Goal: Task Accomplishment & Management: Use online tool/utility

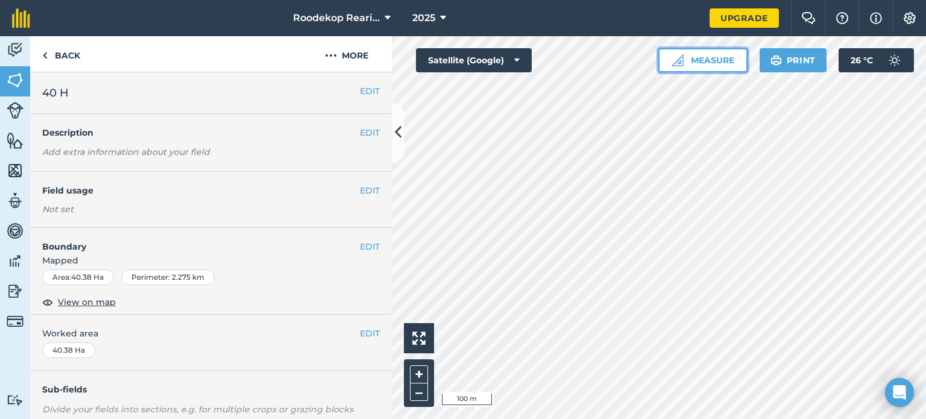
click at [727, 60] on button "Measure" at bounding box center [702, 60] width 89 height 24
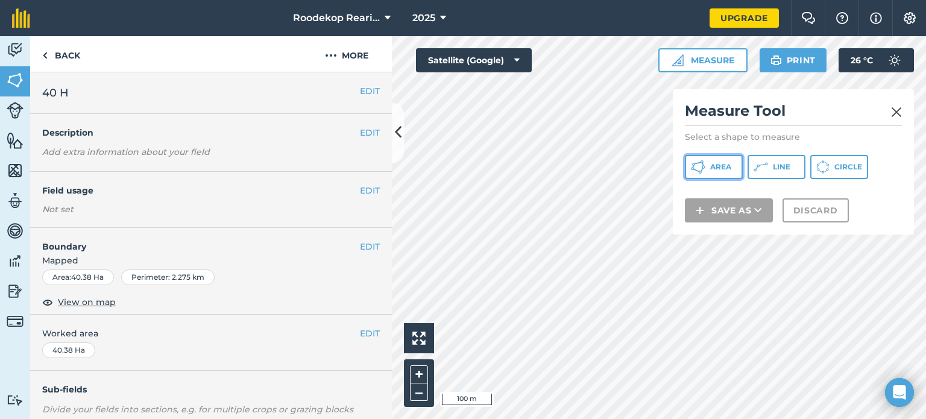
click at [716, 164] on span "Area" at bounding box center [720, 167] width 21 height 10
click at [827, 175] on button "Circle" at bounding box center [839, 167] width 58 height 24
click at [896, 109] on img at bounding box center [896, 112] width 11 height 14
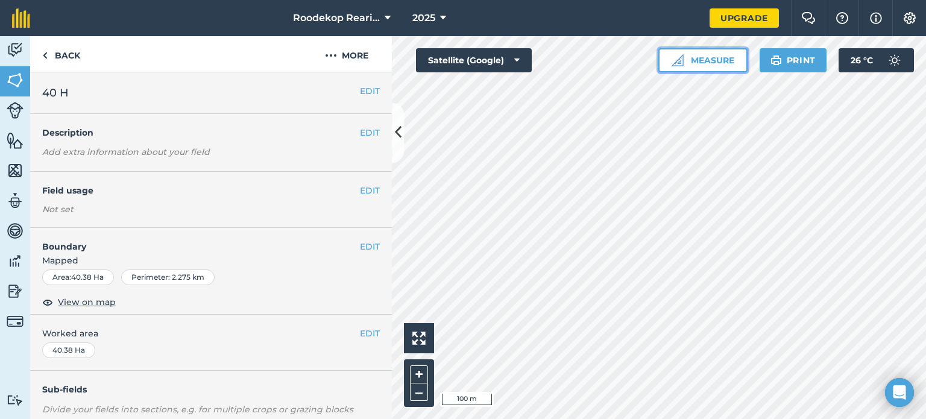
click at [708, 63] on button "Measure" at bounding box center [702, 60] width 89 height 24
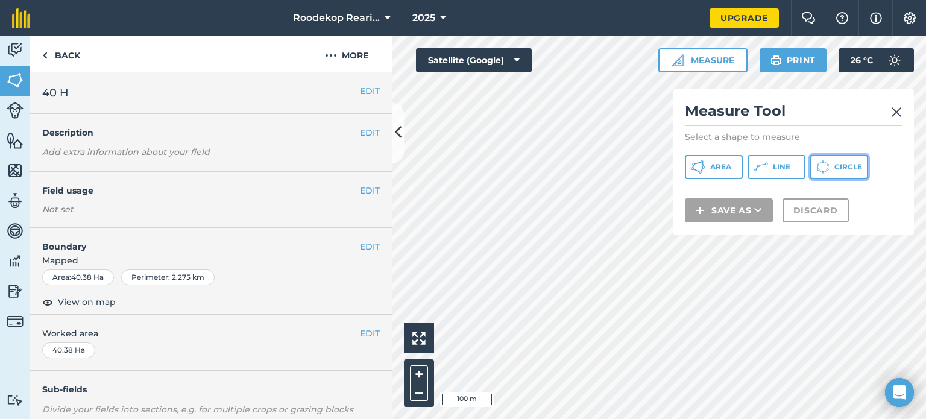
click at [839, 171] on span "Circle" at bounding box center [848, 167] width 28 height 10
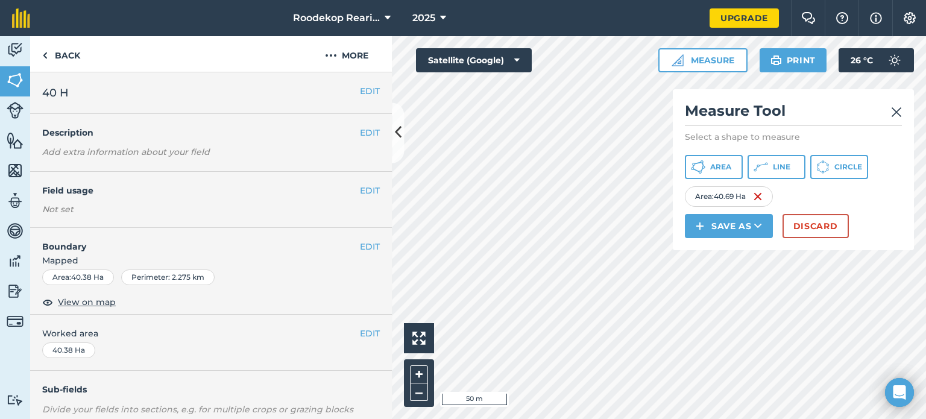
click at [685, 418] on html "Roodekop Rearing 2025 Upgrade Farm Chat Help Info Settings Map printing is not …" at bounding box center [463, 209] width 926 height 419
click at [691, 235] on div "Click to start drawing i 50 m + – Satellite (Google) Measure Measure Tool Selec…" at bounding box center [659, 227] width 534 height 383
click at [677, 166] on div "Click to start drawing i 50 m + – Satellite (Google) Measure Measure Tool Selec…" at bounding box center [659, 227] width 534 height 383
drag, startPoint x: 739, startPoint y: 226, endPoint x: 733, endPoint y: 231, distance: 7.7
click at [739, 229] on button "Save as" at bounding box center [729, 226] width 88 height 24
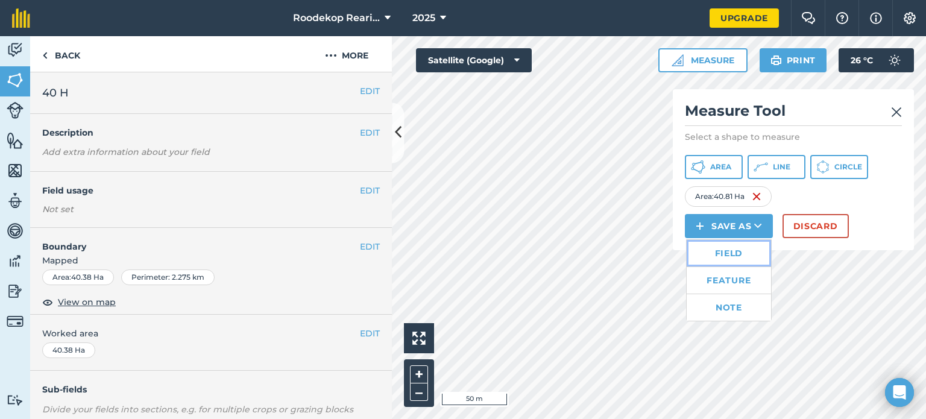
click at [729, 253] on link "Field" at bounding box center [728, 253] width 84 height 27
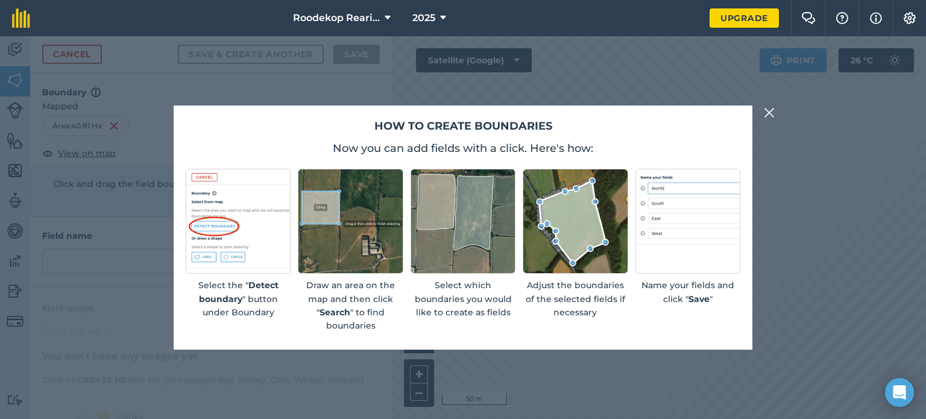
click at [775, 110] on button at bounding box center [769, 112] width 14 height 14
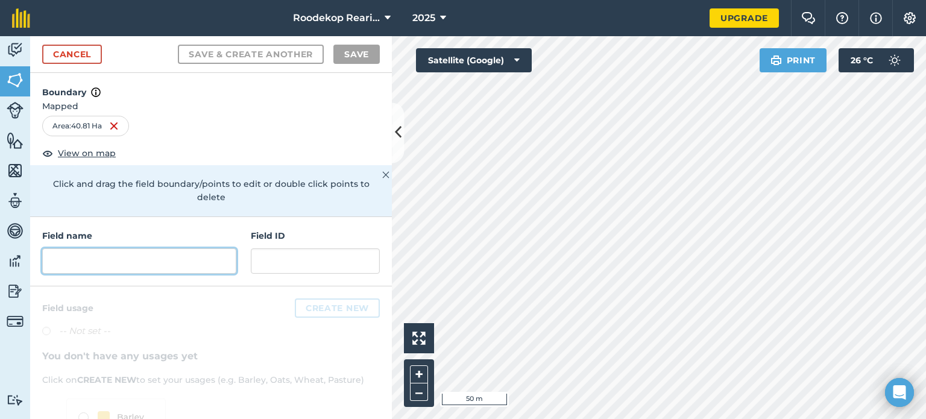
click at [110, 254] on input "text" at bounding box center [139, 260] width 194 height 25
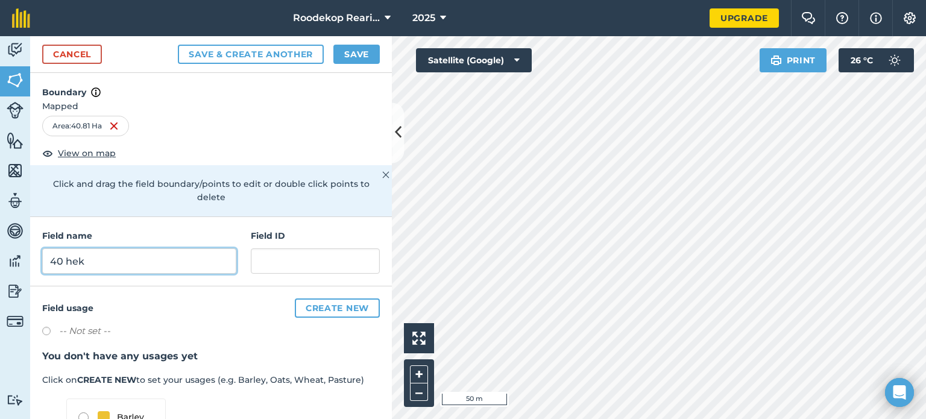
type input "40 hek"
click at [371, 175] on div "Click and drag the field boundary/points to edit or double click points to dele…" at bounding box center [211, 190] width 362 height 51
click at [382, 171] on img at bounding box center [385, 175] width 7 height 14
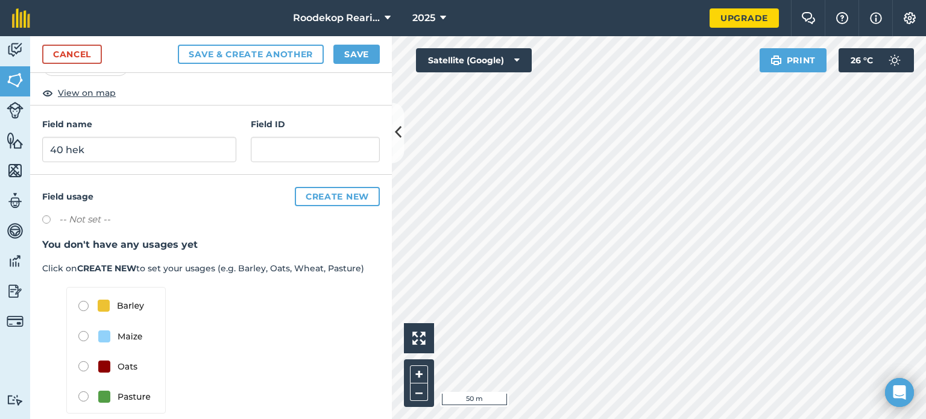
scroll to position [75, 0]
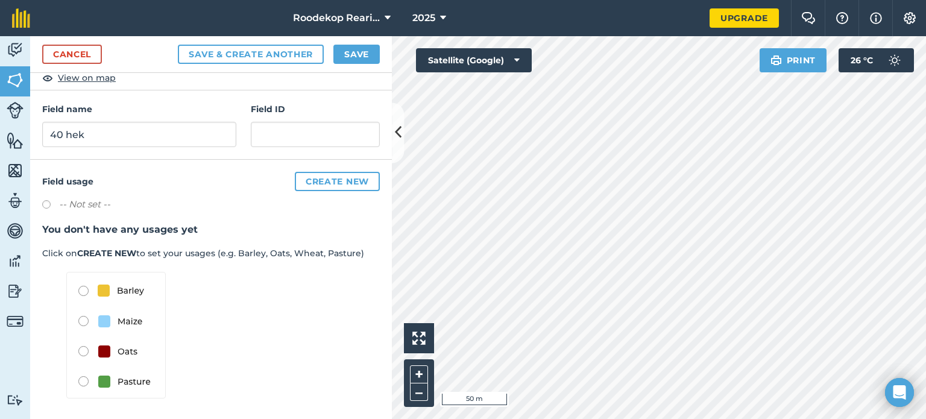
click at [82, 318] on img at bounding box center [115, 335] width 99 height 127
click at [121, 328] on img at bounding box center [115, 335] width 99 height 127
click at [121, 319] on img at bounding box center [115, 335] width 99 height 127
click at [80, 318] on img at bounding box center [115, 335] width 99 height 127
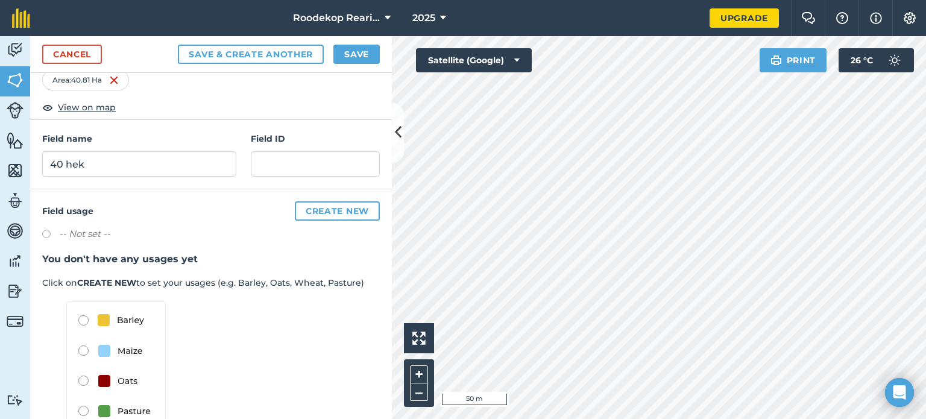
scroll to position [0, 0]
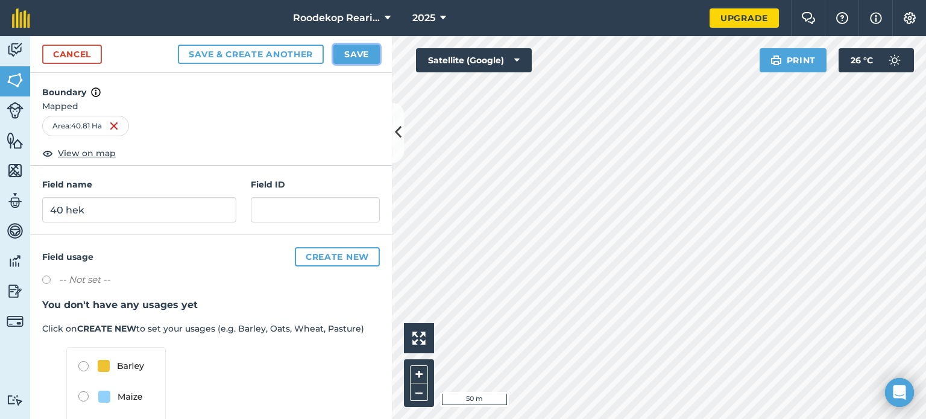
click at [345, 55] on button "Save" at bounding box center [356, 54] width 46 height 19
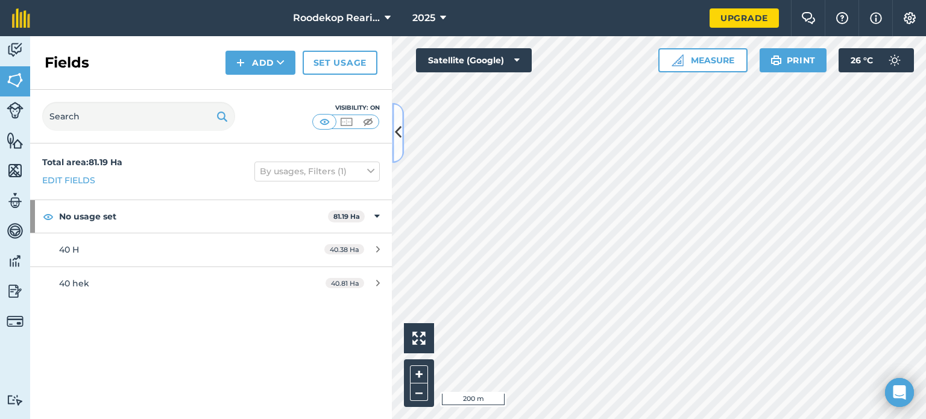
click at [401, 143] on button at bounding box center [398, 132] width 12 height 60
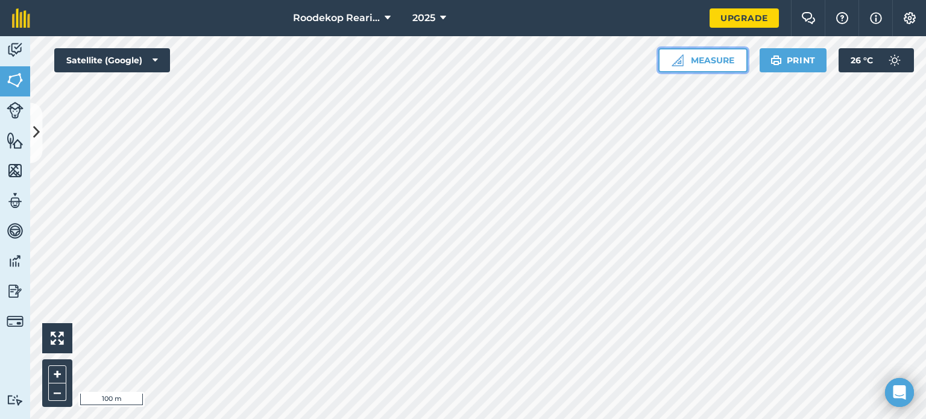
click at [695, 57] on button "Measure" at bounding box center [702, 60] width 89 height 24
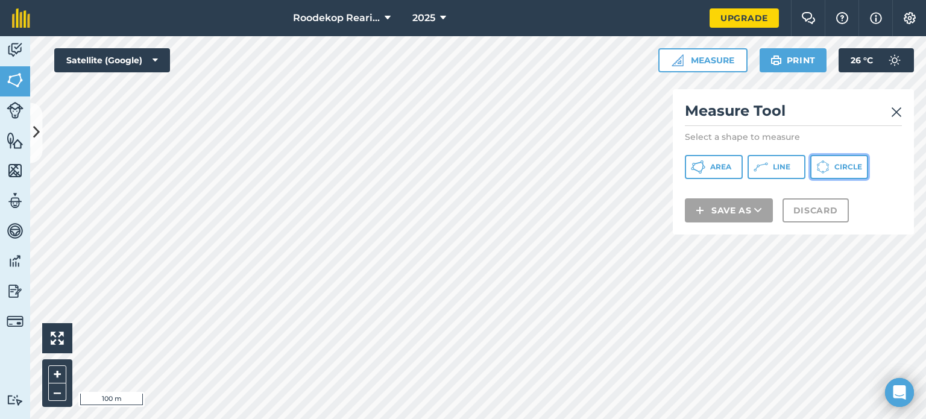
click at [705, 169] on icon at bounding box center [698, 167] width 14 height 14
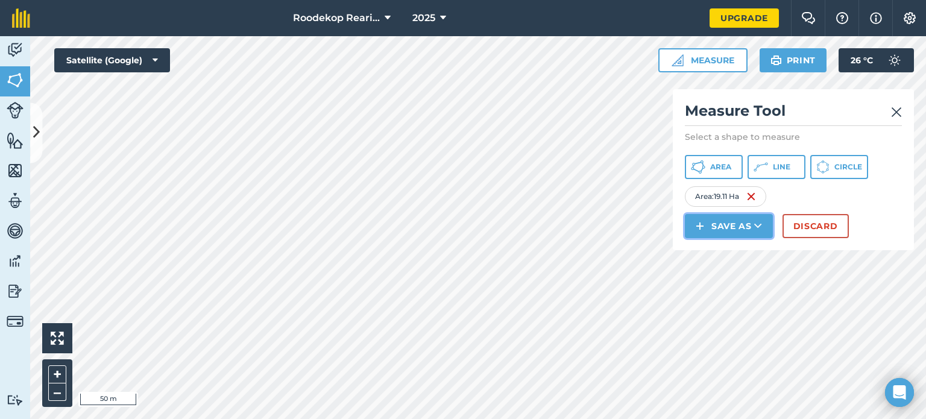
click at [744, 225] on button "Save as" at bounding box center [729, 226] width 88 height 24
click at [727, 255] on link "Field" at bounding box center [728, 253] width 84 height 27
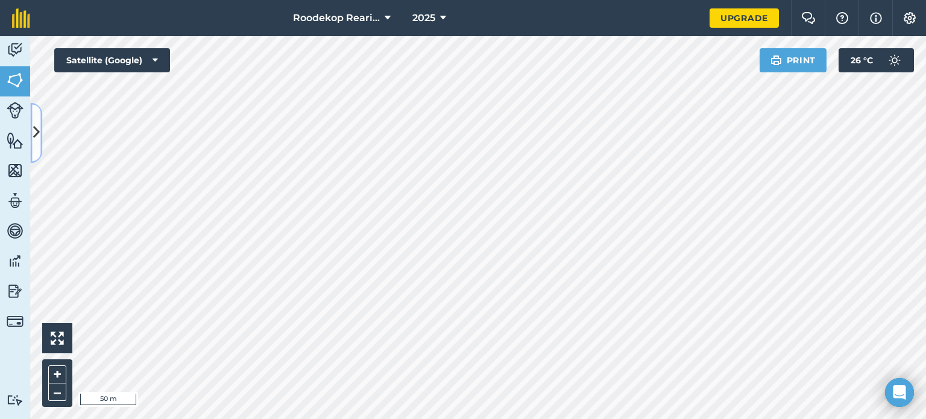
click at [36, 139] on icon at bounding box center [36, 132] width 7 height 21
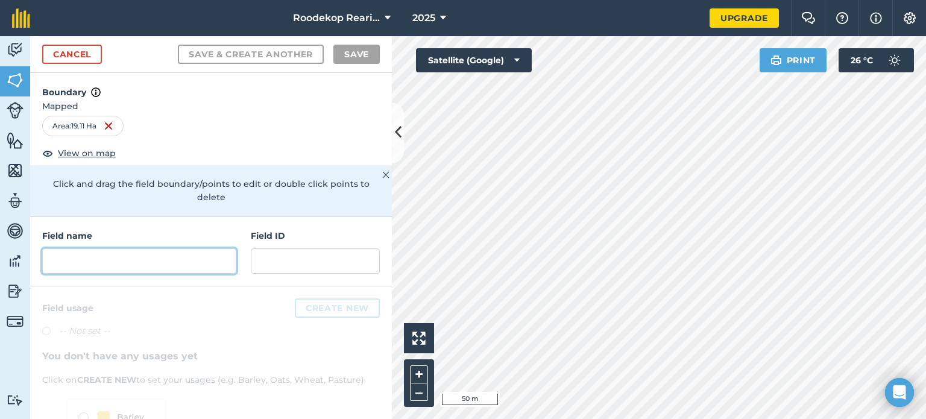
click at [99, 262] on input "text" at bounding box center [139, 260] width 194 height 25
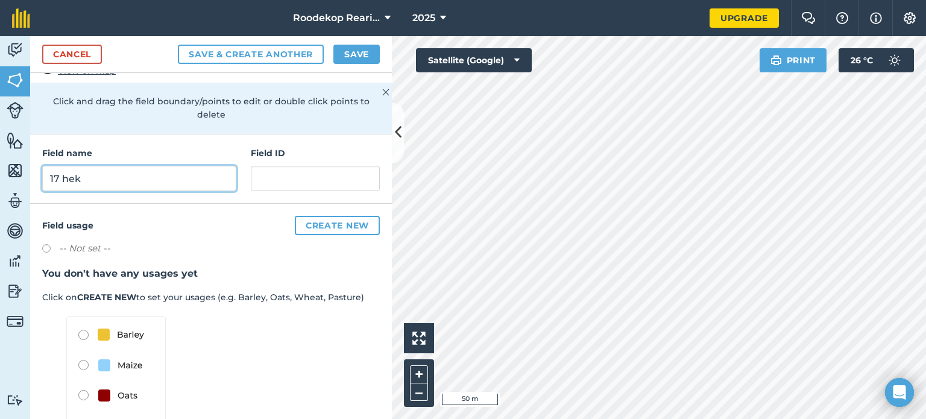
scroll to position [121, 0]
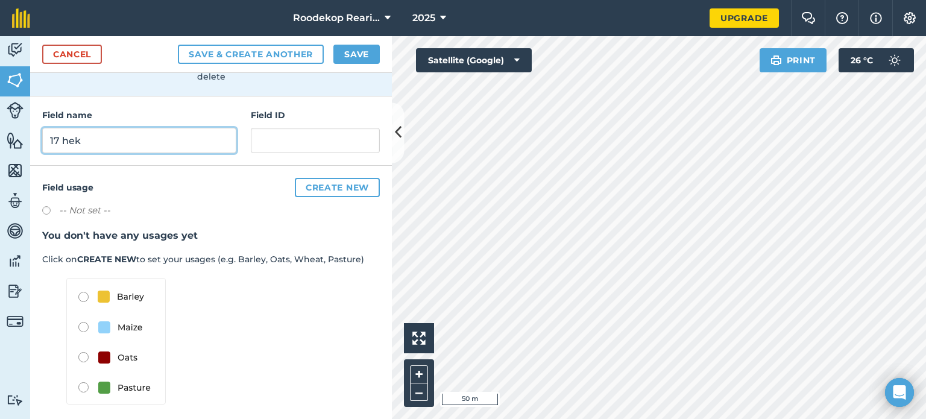
type input "17 hek"
click at [84, 325] on img at bounding box center [115, 341] width 99 height 127
click at [83, 324] on img at bounding box center [115, 341] width 99 height 127
click at [104, 327] on img at bounding box center [115, 341] width 99 height 127
click at [121, 326] on img at bounding box center [115, 341] width 99 height 127
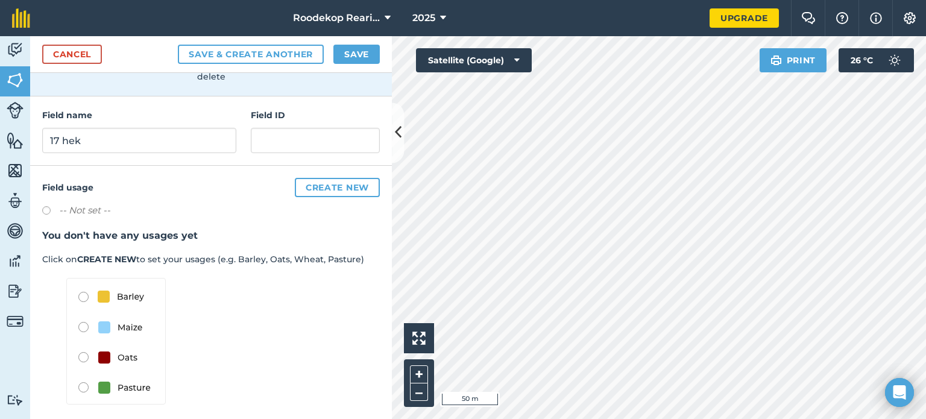
scroll to position [0, 0]
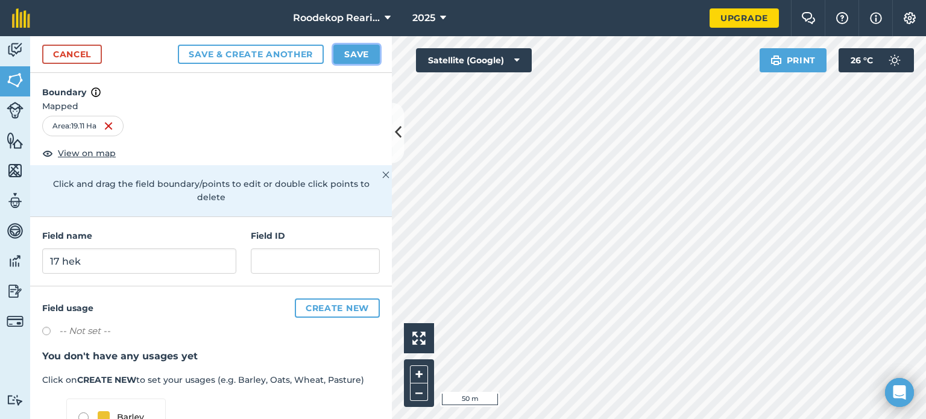
click at [359, 60] on button "Save" at bounding box center [356, 54] width 46 height 19
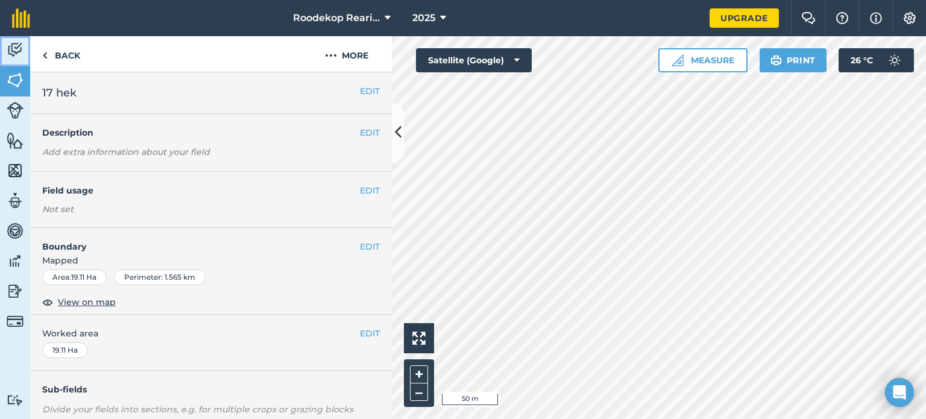
click at [8, 49] on img at bounding box center [15, 50] width 17 height 18
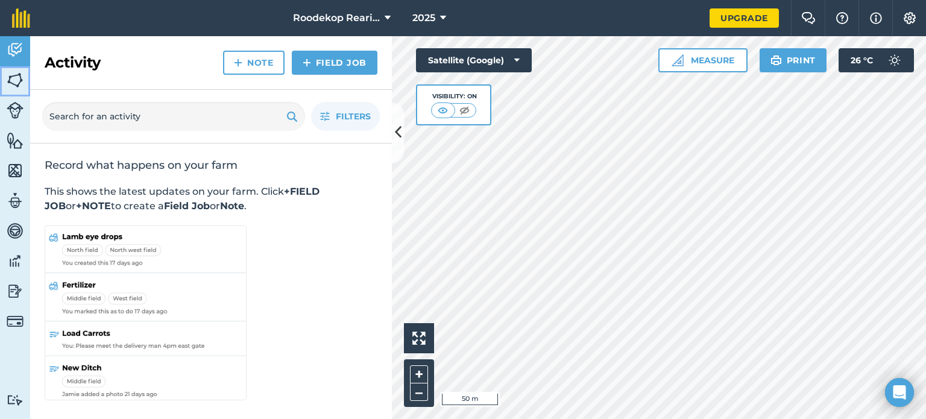
click at [4, 83] on link "Fields" at bounding box center [15, 81] width 30 height 30
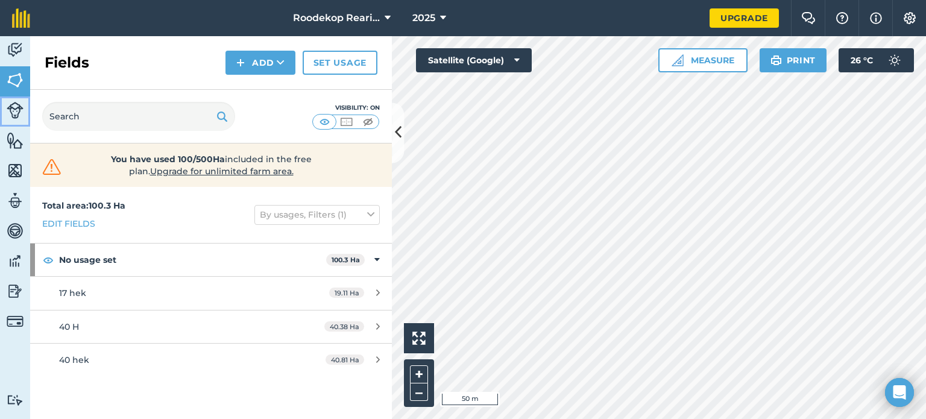
click at [13, 108] on img at bounding box center [15, 110] width 17 height 17
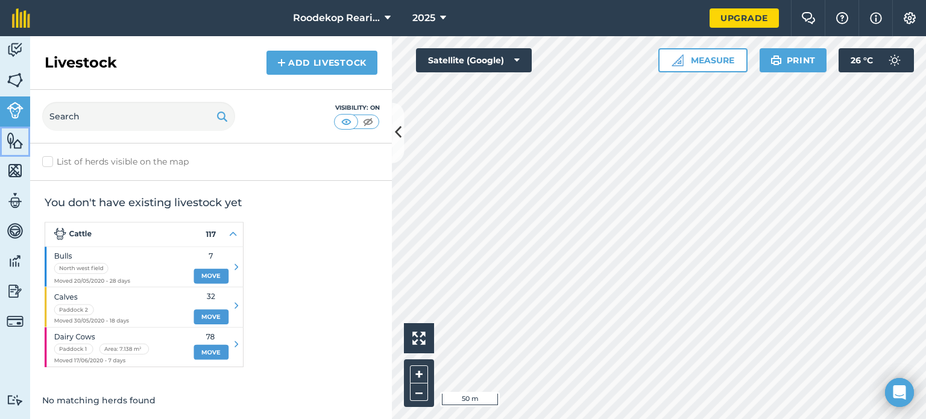
click at [21, 139] on img at bounding box center [15, 140] width 17 height 18
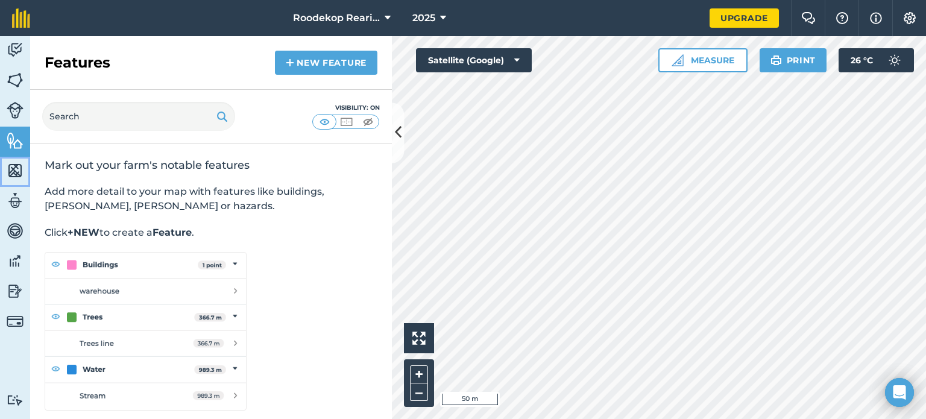
click at [13, 168] on img at bounding box center [15, 171] width 17 height 18
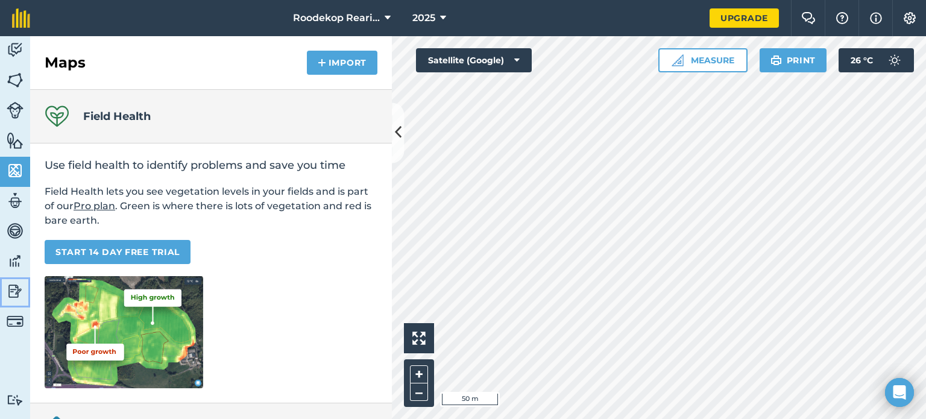
click at [16, 291] on img at bounding box center [15, 291] width 17 height 18
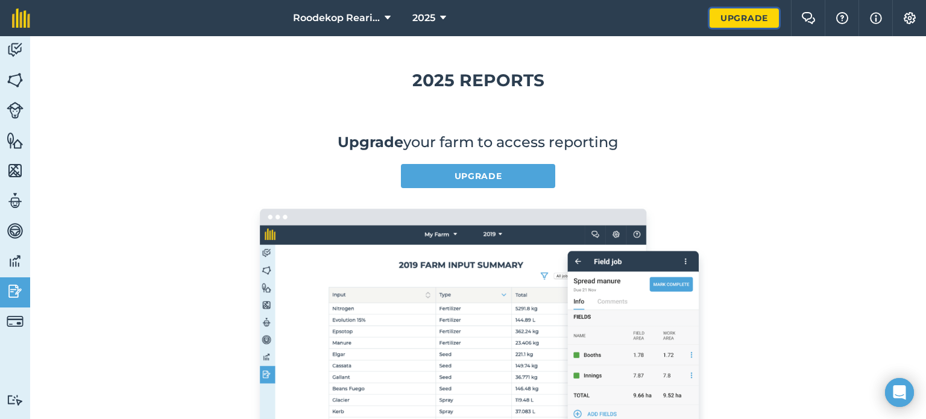
click at [742, 19] on link "Upgrade" at bounding box center [743, 17] width 69 height 19
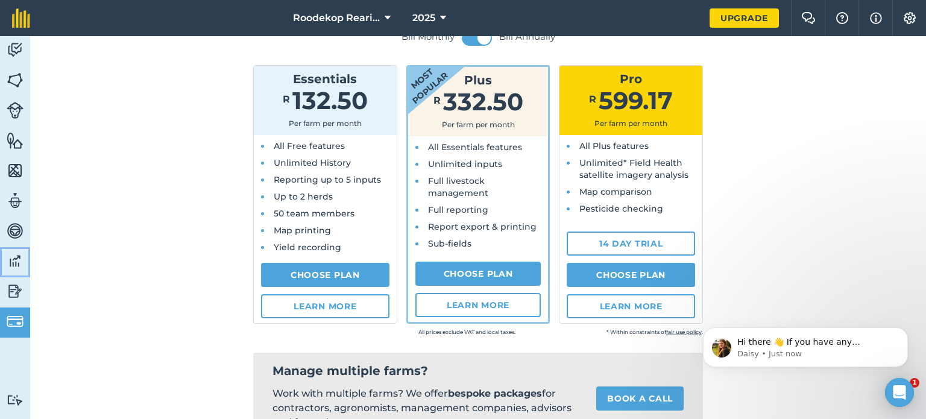
click at [11, 255] on img at bounding box center [15, 261] width 17 height 18
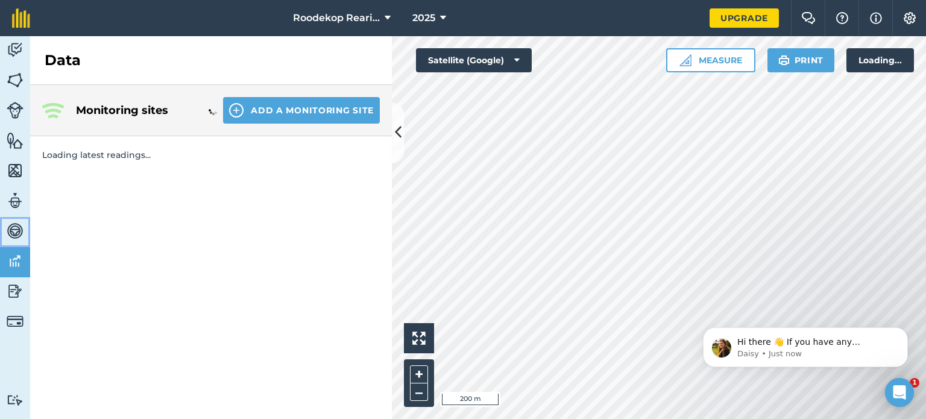
click at [13, 226] on img at bounding box center [15, 231] width 17 height 18
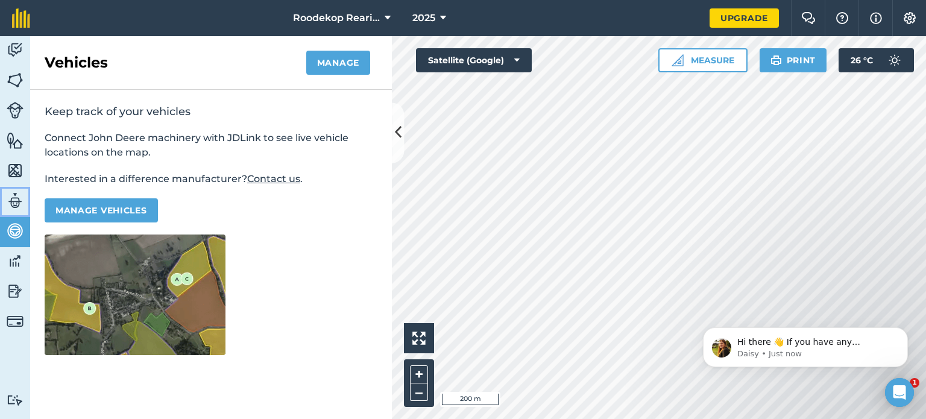
click at [22, 204] on img at bounding box center [15, 201] width 17 height 18
select select "MEMBER"
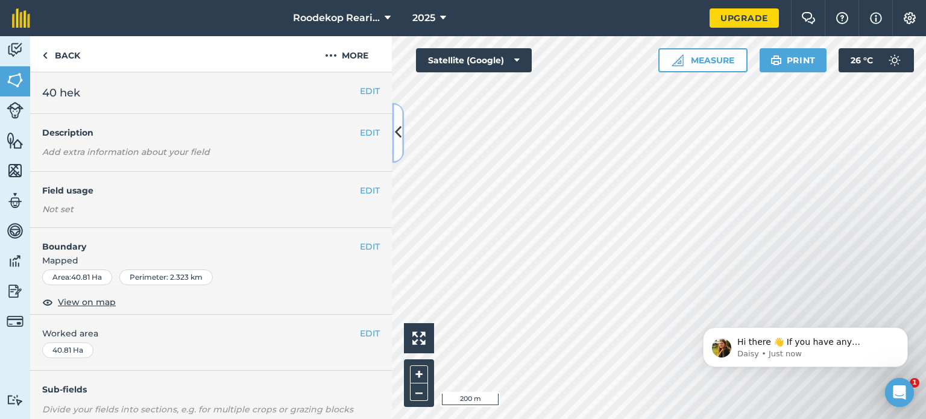
click at [398, 133] on icon at bounding box center [398, 132] width 7 height 21
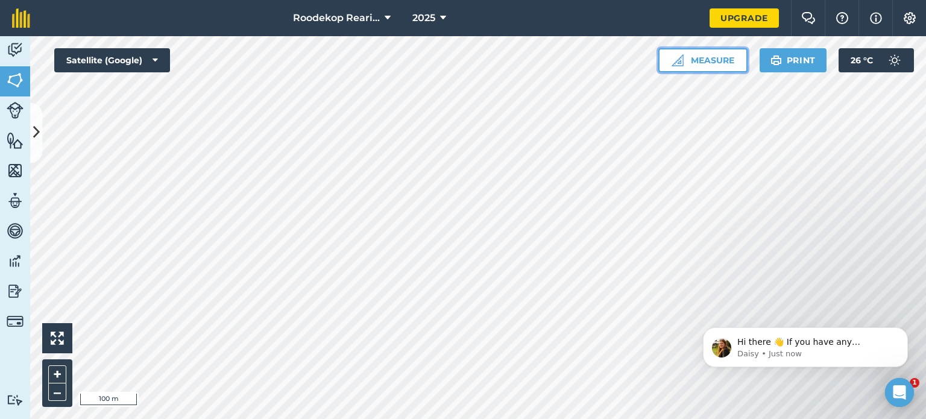
click at [723, 66] on button "Measure" at bounding box center [702, 60] width 89 height 24
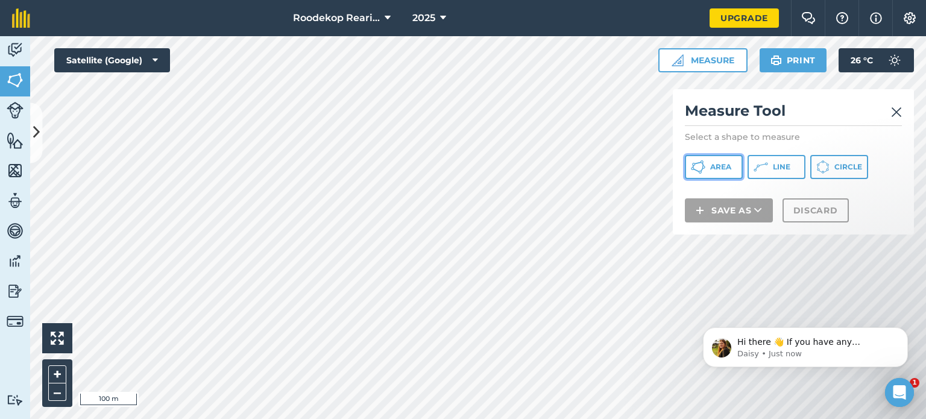
click at [699, 166] on icon at bounding box center [698, 167] width 14 height 14
click at [898, 111] on img at bounding box center [896, 112] width 11 height 14
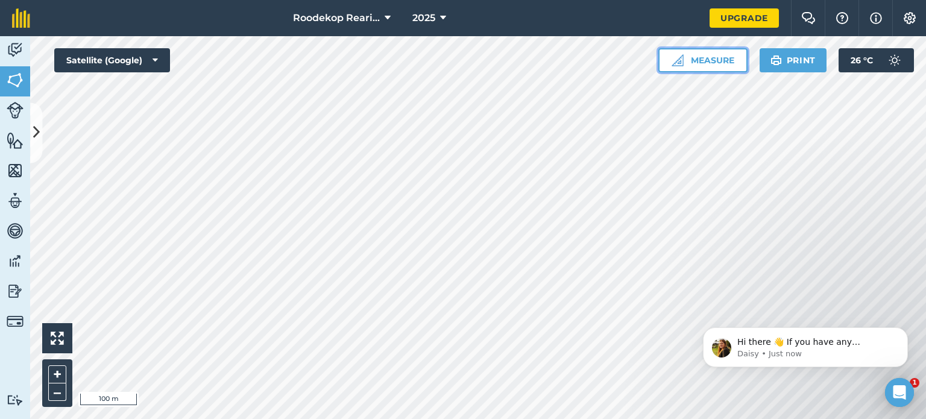
click at [744, 58] on button "Measure" at bounding box center [702, 60] width 89 height 24
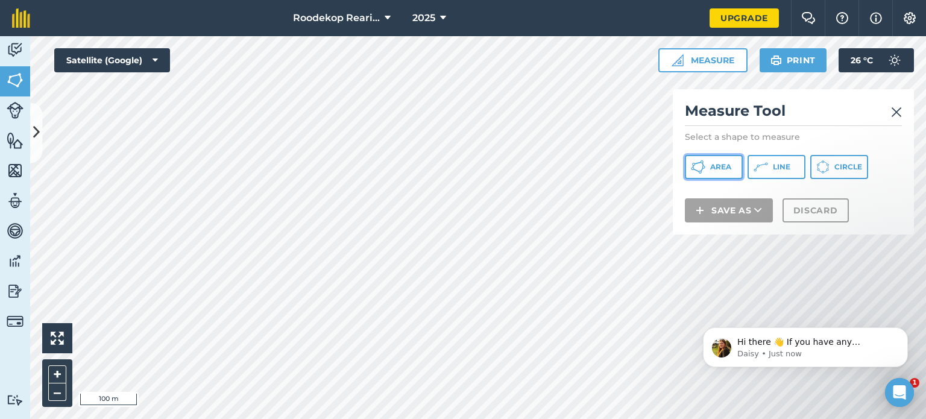
click at [718, 163] on span "Area" at bounding box center [720, 167] width 21 height 10
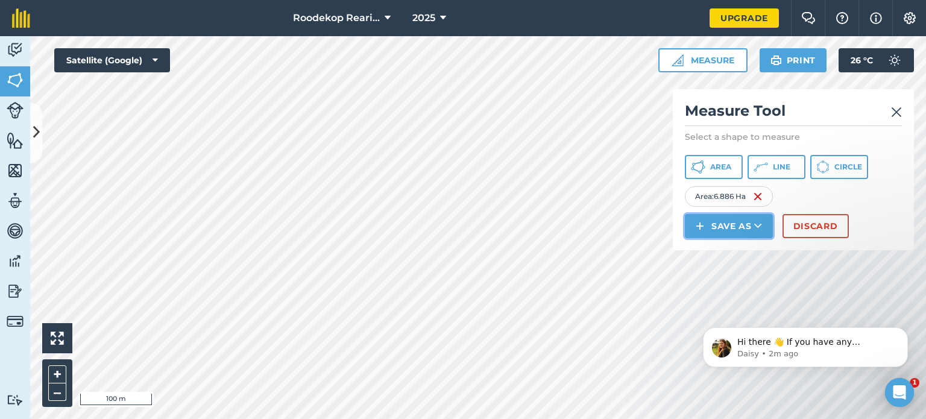
click at [735, 224] on button "Save as" at bounding box center [729, 226] width 88 height 24
click at [739, 246] on link "Field" at bounding box center [728, 253] width 84 height 27
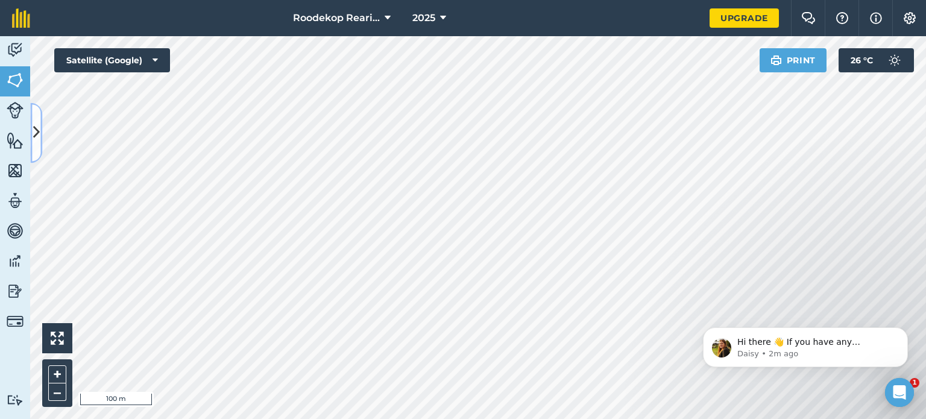
click at [36, 128] on icon at bounding box center [36, 132] width 7 height 21
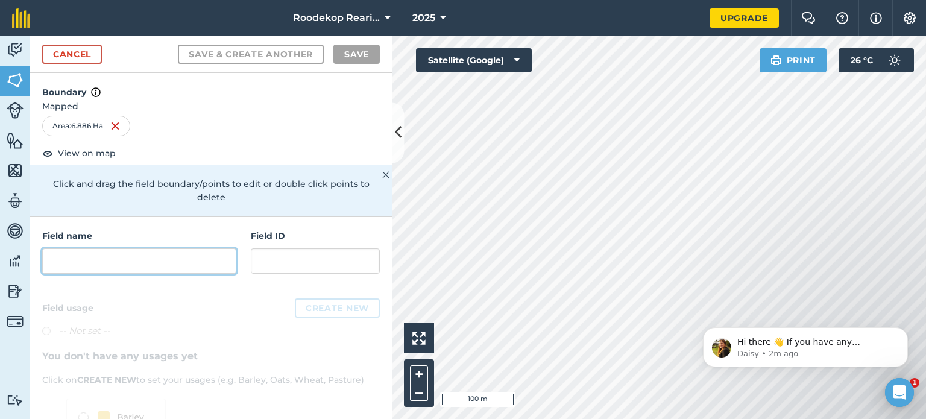
click at [99, 262] on input "text" at bounding box center [139, 260] width 194 height 25
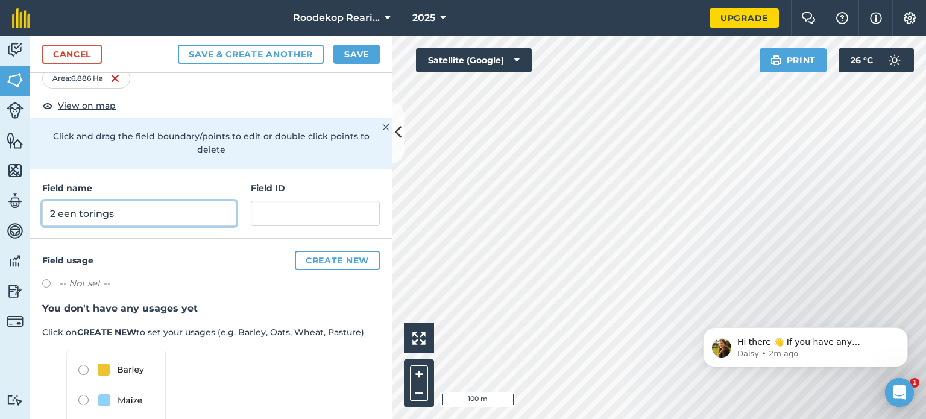
scroll to position [127, 0]
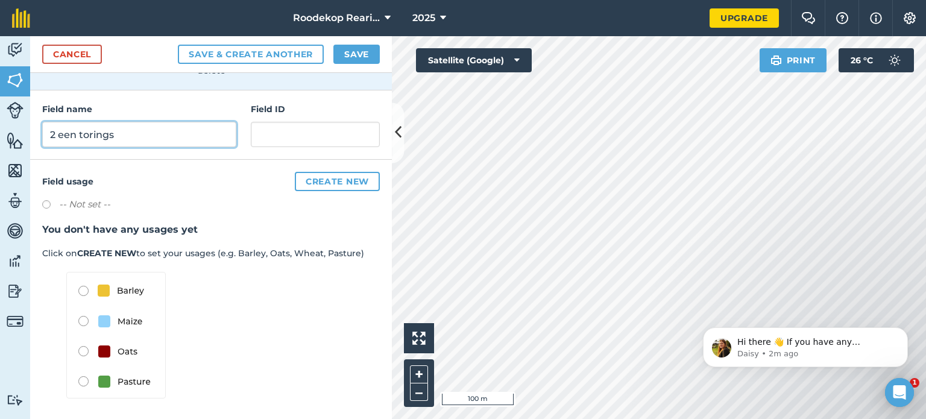
type input "2 een torings"
drag, startPoint x: 68, startPoint y: 324, endPoint x: 76, endPoint y: 324, distance: 7.8
click at [69, 324] on img at bounding box center [115, 335] width 99 height 127
click at [85, 318] on img at bounding box center [115, 335] width 99 height 127
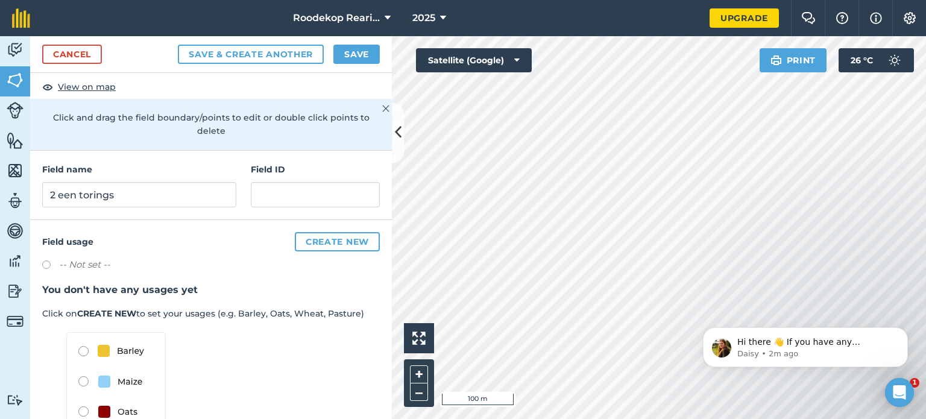
scroll to position [0, 0]
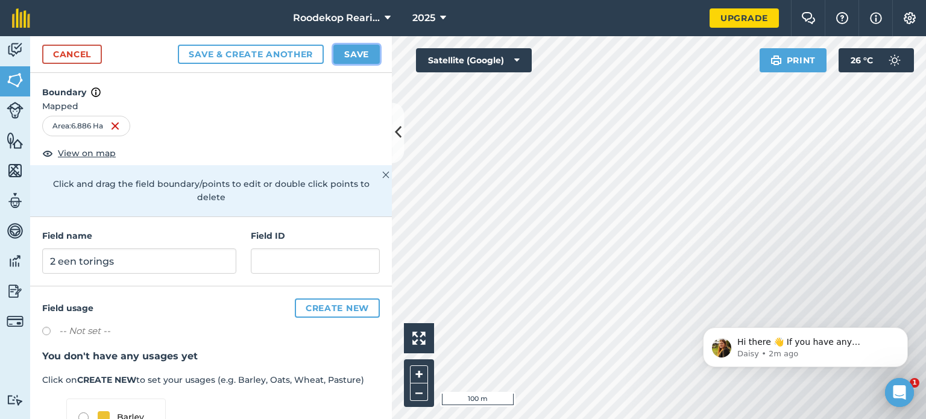
click at [354, 57] on button "Save" at bounding box center [356, 54] width 46 height 19
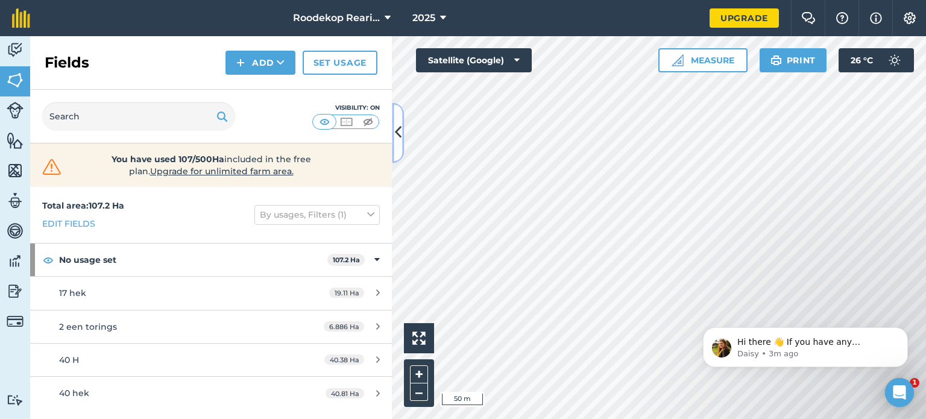
click at [400, 133] on icon at bounding box center [398, 132] width 7 height 21
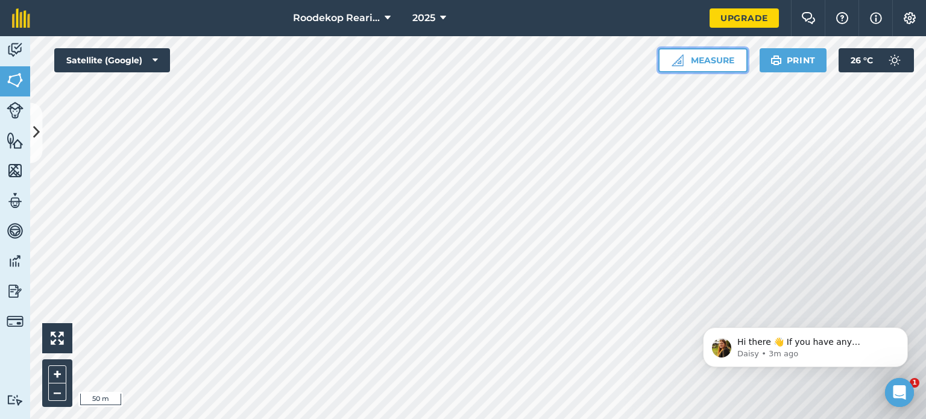
click at [713, 68] on button "Measure" at bounding box center [702, 60] width 89 height 24
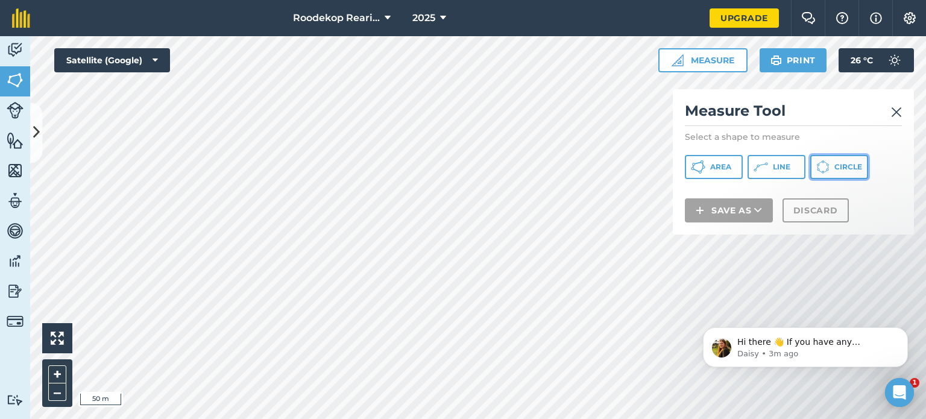
click at [705, 168] on icon at bounding box center [698, 167] width 14 height 14
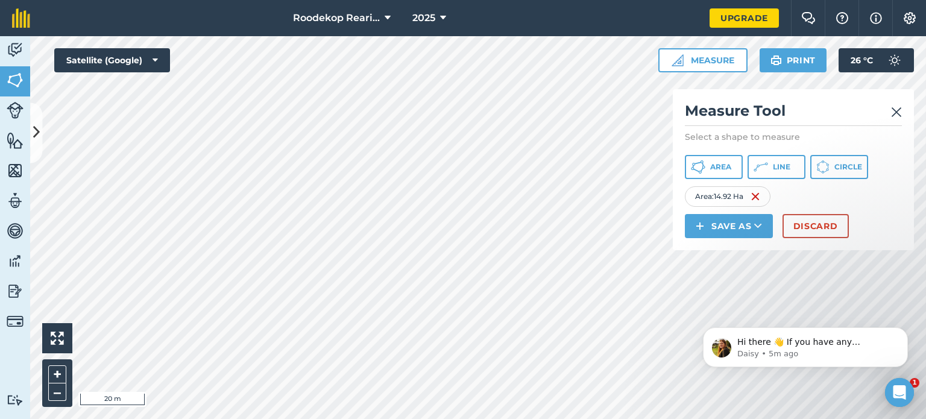
click at [389, 418] on html "Roodekop Rearing 2025 Upgrade Farm Chat Help Info Settings Map printing is not …" at bounding box center [463, 209] width 926 height 419
click at [735, 226] on button "Save as" at bounding box center [729, 226] width 88 height 24
click at [716, 260] on link "Field" at bounding box center [728, 253] width 84 height 27
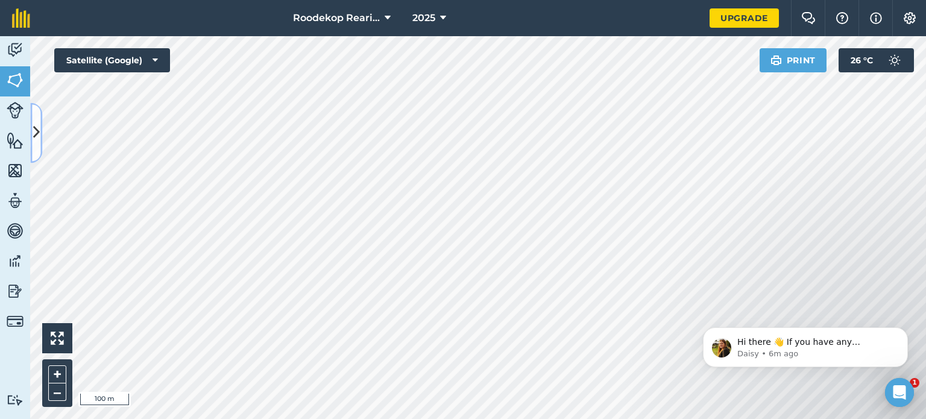
click at [34, 140] on icon at bounding box center [36, 132] width 7 height 21
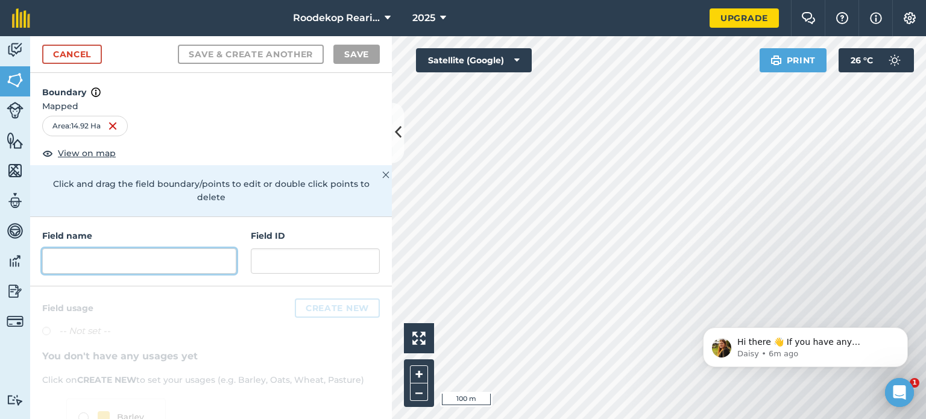
click at [101, 258] on input "text" at bounding box center [139, 260] width 194 height 25
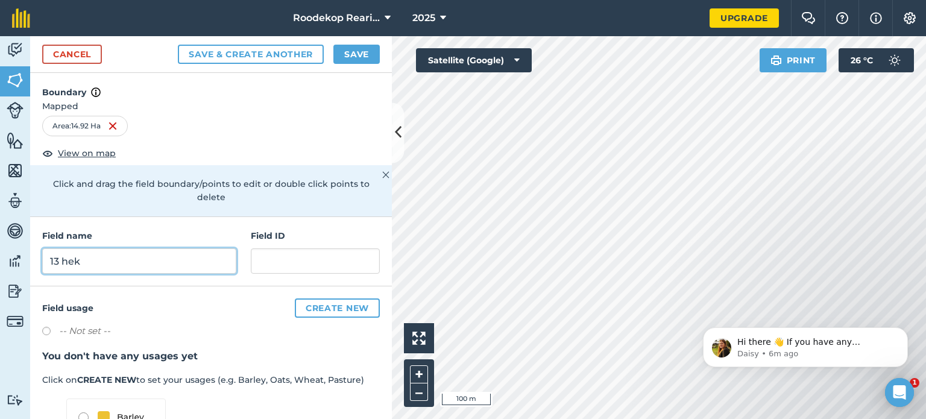
type input "13 hek"
click at [348, 51] on button "Save" at bounding box center [356, 54] width 46 height 19
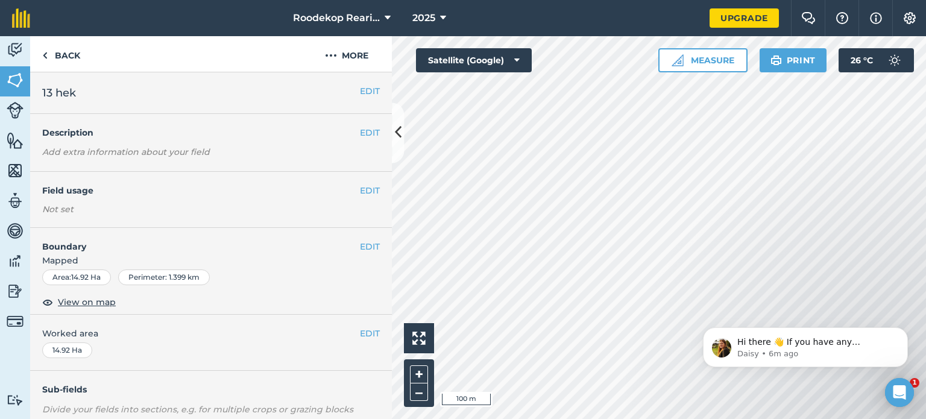
click at [500, 0] on html "Roodekop Rearing 2025 Upgrade Farm Chat Help Info Settings Map printing is not …" at bounding box center [463, 209] width 926 height 419
click at [698, 64] on div "Click to start drawing i 100 m + – Satellite (Google) Measure Print 26 ° C" at bounding box center [659, 227] width 534 height 383
click at [736, 418] on html "Roodekop Rearing 2025 Upgrade Farm Chat Help Info Settings Map printing is not …" at bounding box center [463, 209] width 926 height 419
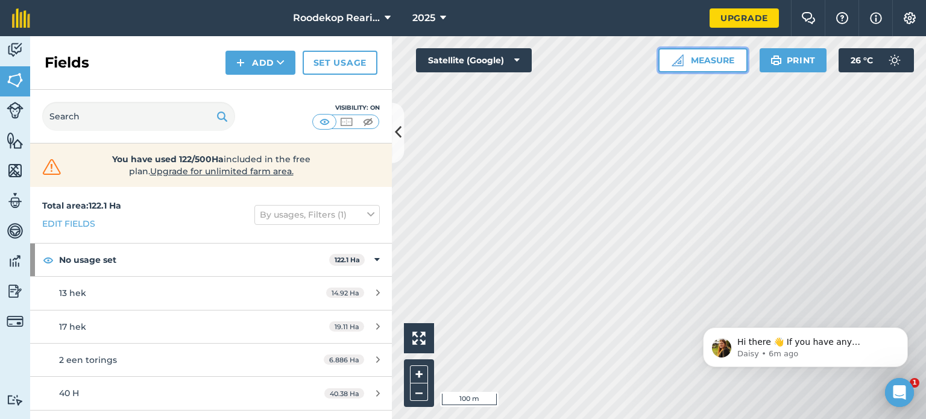
click at [727, 58] on button "Measure" at bounding box center [702, 60] width 89 height 24
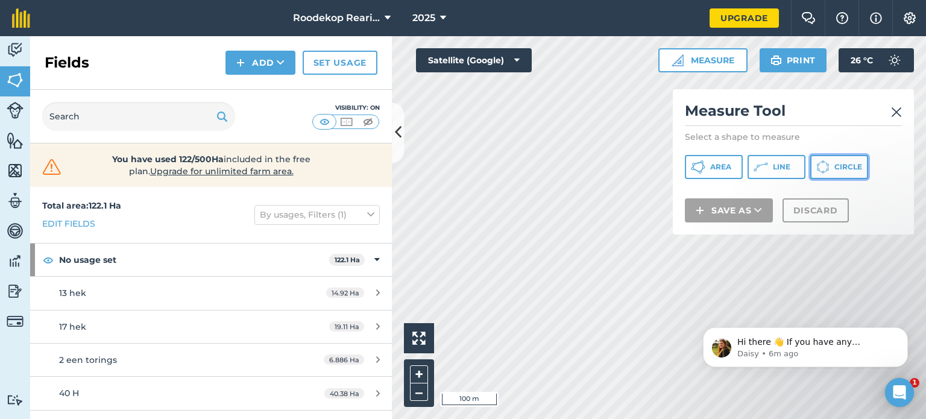
drag, startPoint x: 829, startPoint y: 163, endPoint x: 781, endPoint y: 194, distance: 57.0
click at [705, 163] on icon at bounding box center [698, 167] width 14 height 14
click at [398, 133] on icon at bounding box center [398, 132] width 7 height 21
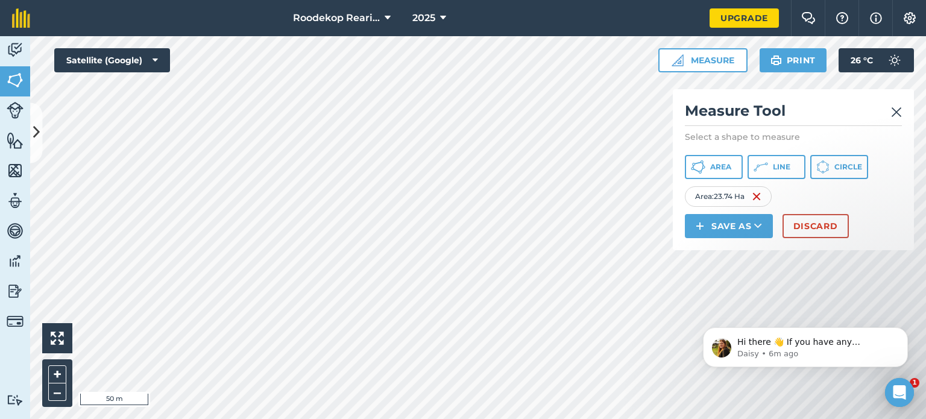
click at [436, 9] on div "Roodekop Rearing 2025 Upgrade Farm Chat Help Info Settings Map printing is not …" at bounding box center [463, 209] width 926 height 419
click at [745, 231] on button "Save as" at bounding box center [729, 226] width 88 height 24
click at [738, 259] on link "Field" at bounding box center [728, 253] width 84 height 27
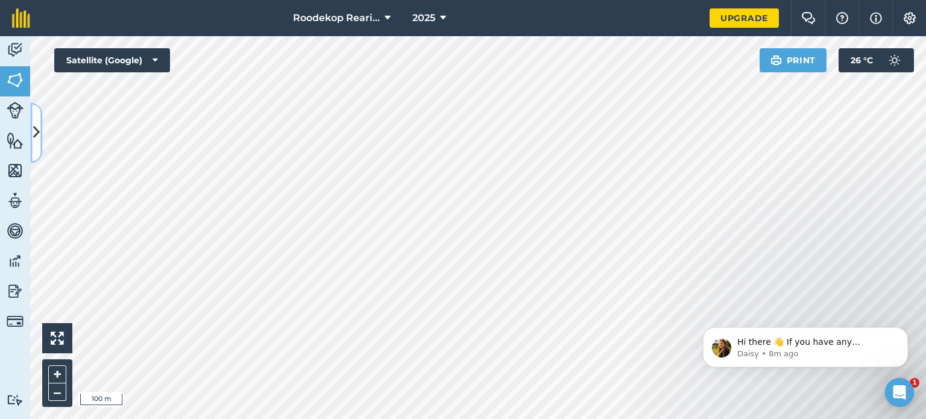
click at [34, 139] on icon at bounding box center [36, 132] width 7 height 21
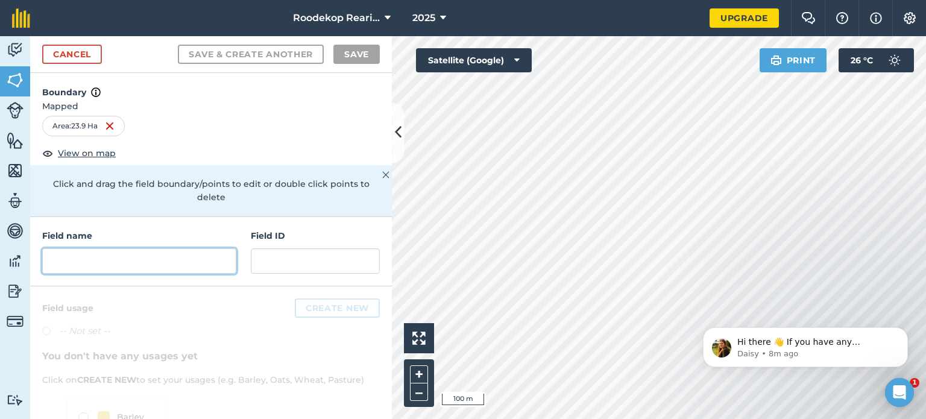
click at [75, 256] on input "text" at bounding box center [139, 260] width 194 height 25
click at [99, 258] on input "text" at bounding box center [139, 260] width 194 height 25
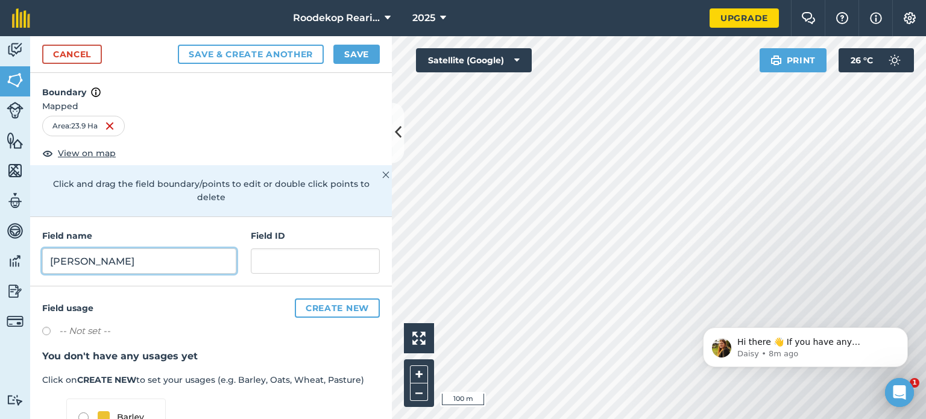
type input "[PERSON_NAME]"
click at [382, 173] on img at bounding box center [385, 175] width 7 height 14
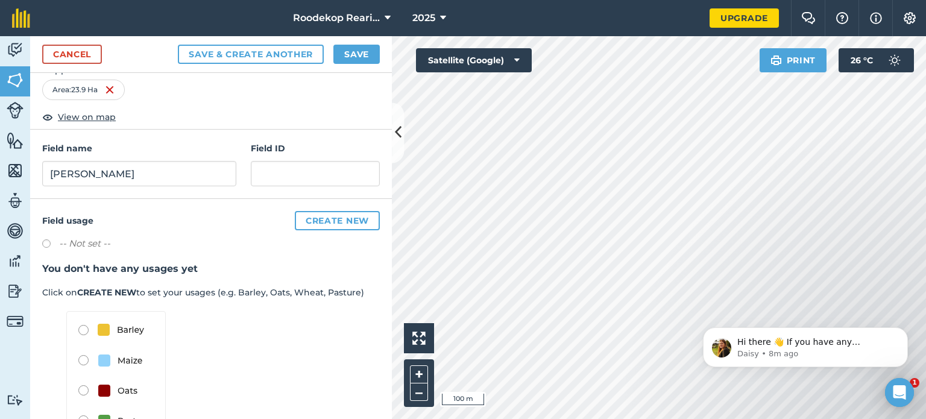
scroll to position [75, 0]
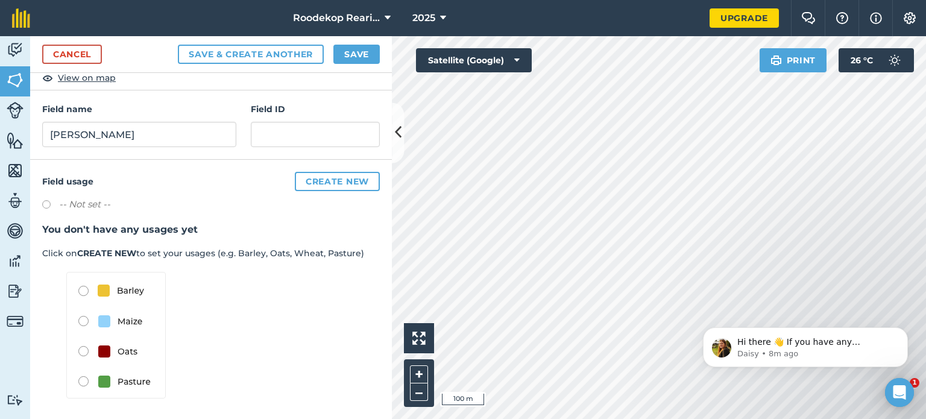
click at [43, 206] on label at bounding box center [50, 206] width 17 height 12
radio input "true"
click at [84, 318] on img at bounding box center [115, 335] width 99 height 127
click at [46, 200] on label at bounding box center [50, 206] width 17 height 12
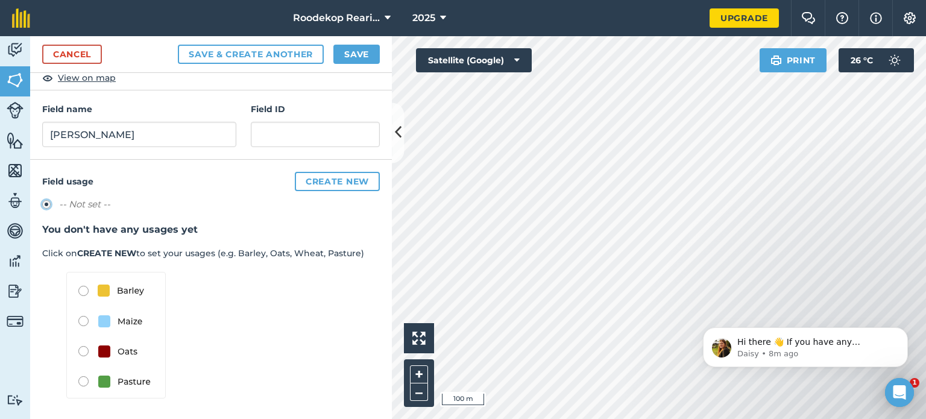
click at [48, 200] on label at bounding box center [50, 206] width 17 height 12
click at [202, 205] on div "-- Not set --" at bounding box center [210, 205] width 337 height 17
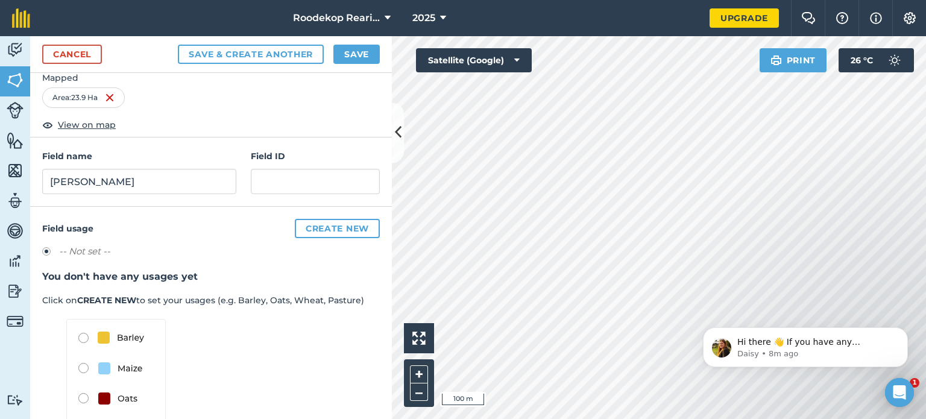
scroll to position [0, 0]
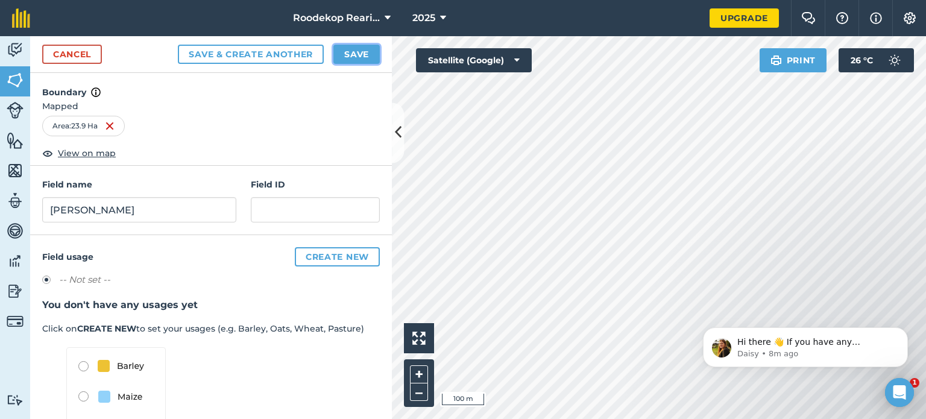
click at [351, 54] on button "Save" at bounding box center [356, 54] width 46 height 19
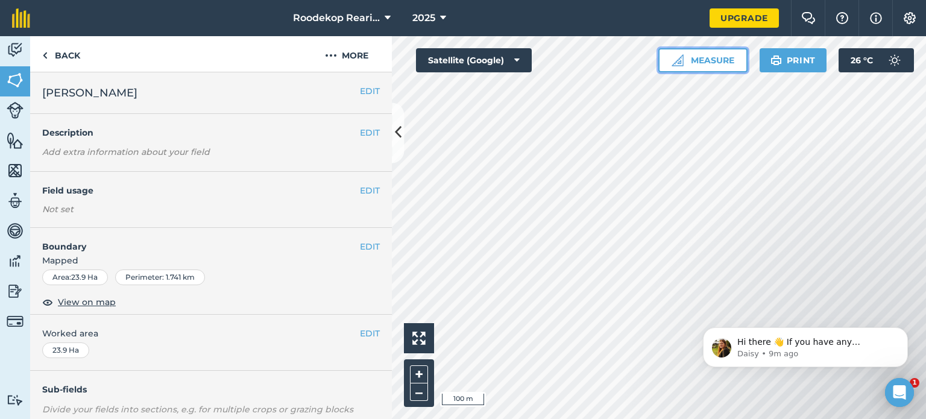
click at [670, 60] on button "Measure" at bounding box center [702, 60] width 89 height 24
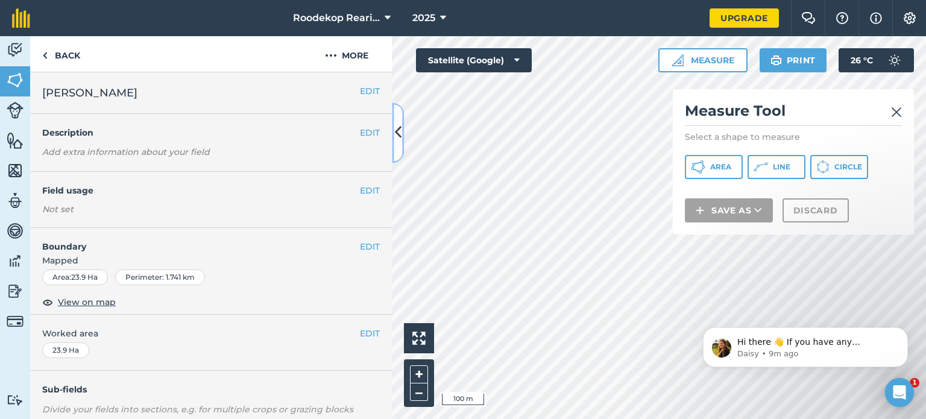
click at [399, 128] on icon at bounding box center [398, 132] width 7 height 21
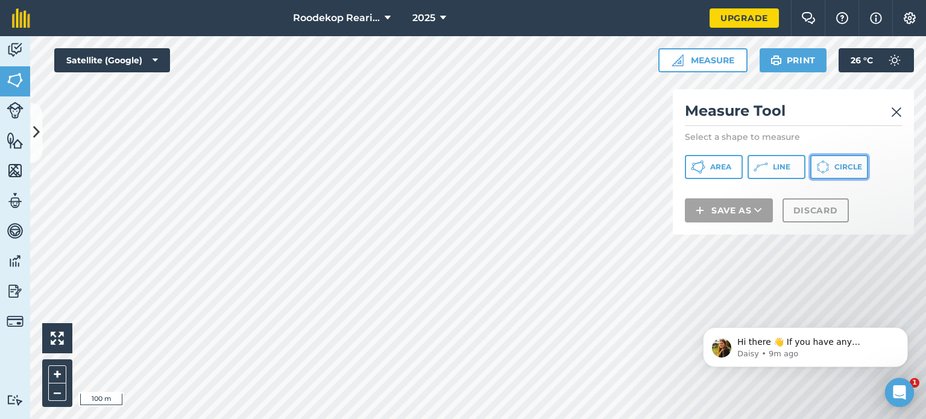
click at [842, 162] on span "Circle" at bounding box center [848, 167] width 28 height 10
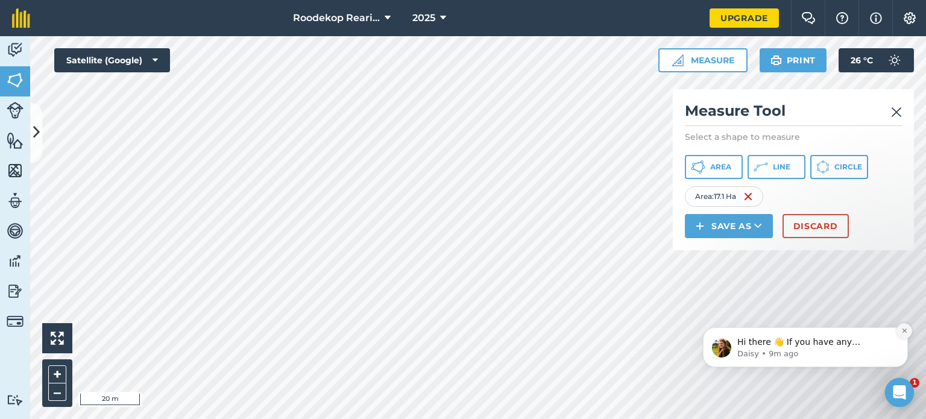
click at [906, 331] on icon "Dismiss notification" at bounding box center [904, 330] width 7 height 7
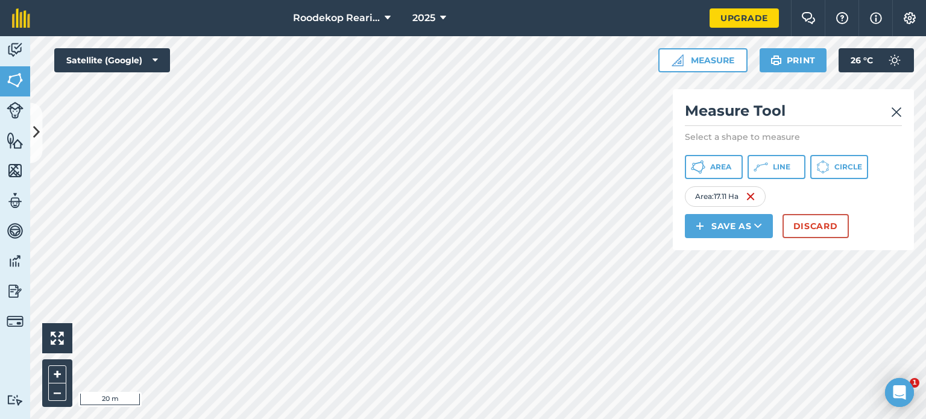
click at [549, 418] on html "Roodekop Rearing 2025 Upgrade Farm Chat Help Info Settings Map printing is not …" at bounding box center [463, 209] width 926 height 419
drag, startPoint x: 697, startPoint y: 239, endPoint x: 579, endPoint y: 442, distance: 234.9
click at [579, 418] on html "Roodekop Rearing 2025 Upgrade Farm Chat Help Info Settings Map printing is not …" at bounding box center [463, 209] width 926 height 419
click at [530, 418] on html "Roodekop Rearing 2025 Upgrade Farm Chat Help Info Settings Map printing is not …" at bounding box center [463, 209] width 926 height 419
click at [343, 418] on html "Roodekop Rearing 2025 Upgrade Farm Chat Help Info Settings Map printing is not …" at bounding box center [463, 209] width 926 height 419
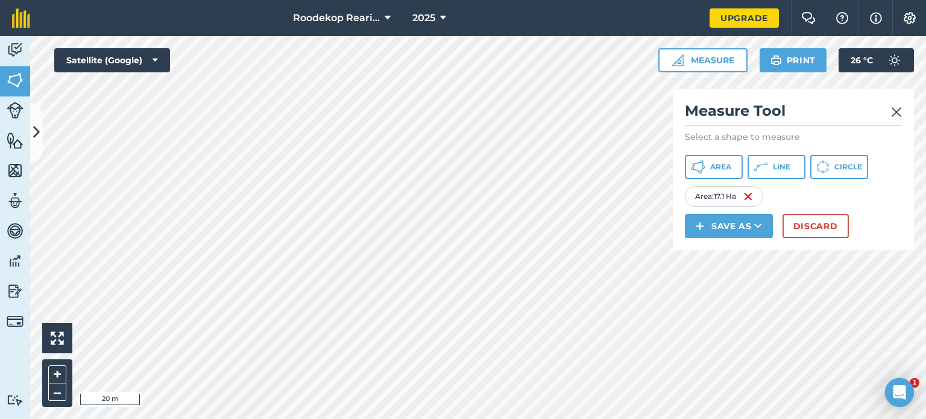
click at [466, 418] on html "Roodekop Rearing 2025 Upgrade Farm Chat Help Info Settings Map printing is not …" at bounding box center [463, 209] width 926 height 419
click at [731, 226] on button "Save as" at bounding box center [729, 226] width 88 height 24
click at [726, 250] on link "Field" at bounding box center [728, 253] width 84 height 27
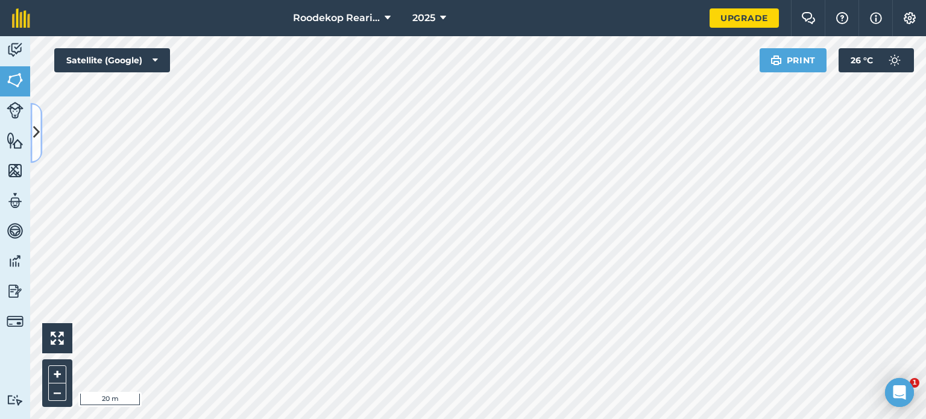
click at [34, 130] on icon at bounding box center [36, 132] width 7 height 21
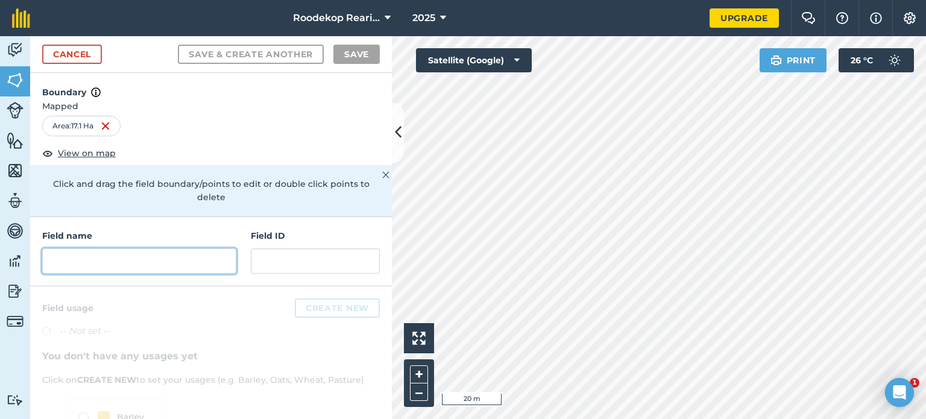
click at [89, 260] on input "text" at bounding box center [139, 260] width 194 height 25
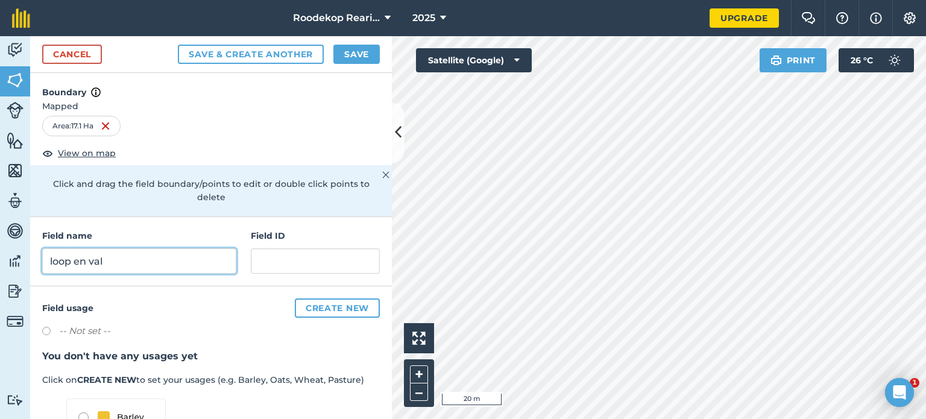
type input "loop en val"
drag, startPoint x: 362, startPoint y: 51, endPoint x: 347, endPoint y: 61, distance: 17.4
click at [362, 51] on button "Save" at bounding box center [356, 54] width 46 height 19
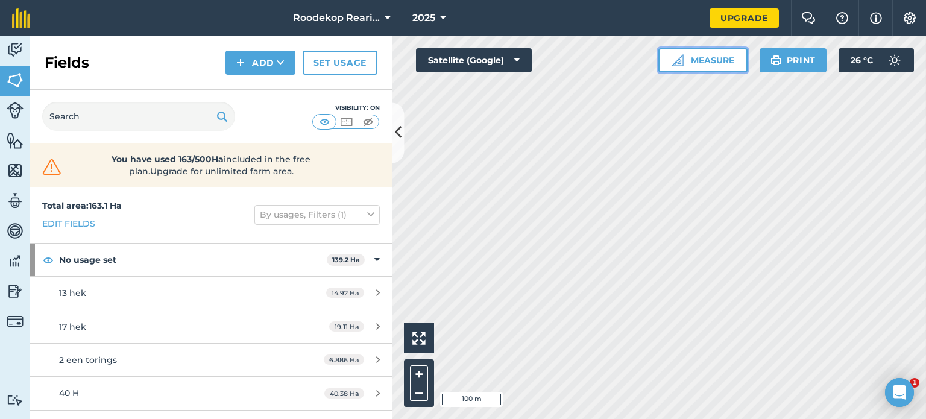
click at [720, 61] on button "Measure" at bounding box center [702, 60] width 89 height 24
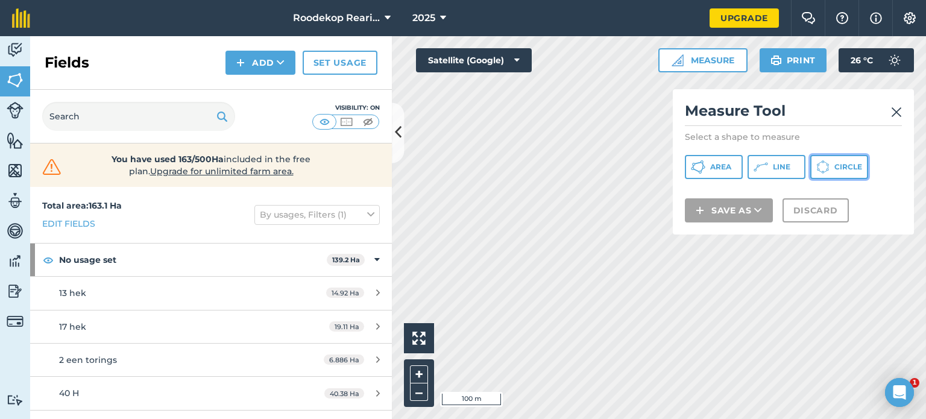
click at [851, 166] on span "Circle" at bounding box center [848, 167] width 28 height 10
click at [392, 140] on button at bounding box center [398, 132] width 12 height 60
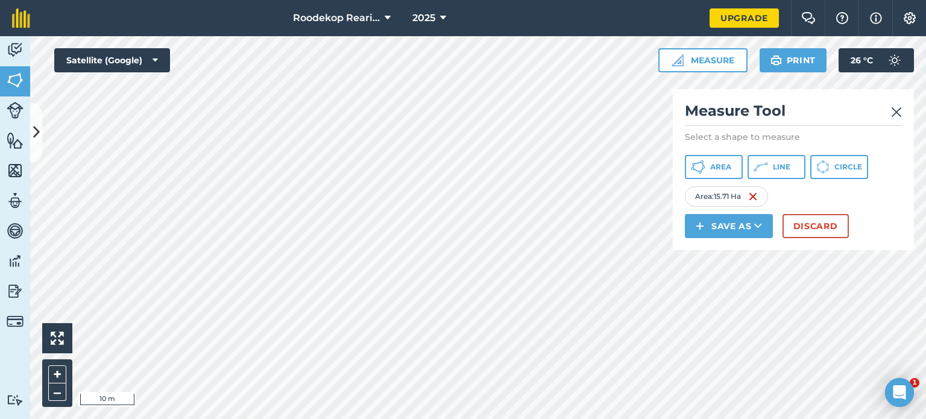
click at [427, 418] on html "Roodekop Rearing 2025 Upgrade Farm Chat Help Info Settings Map printing is not …" at bounding box center [463, 209] width 926 height 419
click at [485, 418] on html "Roodekop Rearing 2025 Upgrade Farm Chat Help Info Settings Map printing is not …" at bounding box center [463, 209] width 926 height 419
click at [506, 418] on html "Roodekop Rearing 2025 Upgrade Farm Chat Help Info Settings Map printing is not …" at bounding box center [463, 209] width 926 height 419
click at [749, 219] on button "Save as" at bounding box center [729, 226] width 88 height 24
click at [738, 250] on link "Field" at bounding box center [728, 253] width 84 height 27
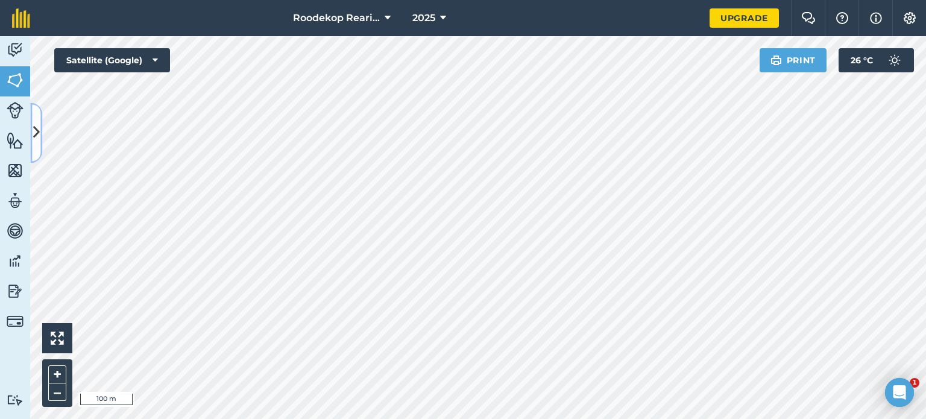
click at [37, 140] on icon at bounding box center [36, 132] width 7 height 21
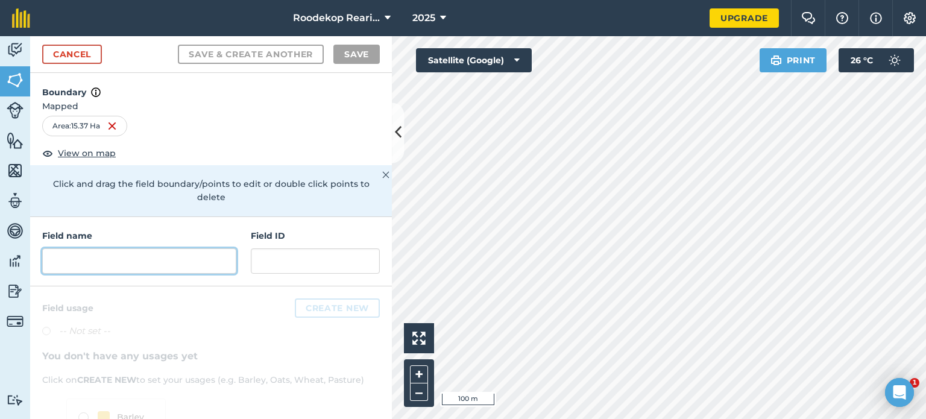
click at [88, 262] on input "text" at bounding box center [139, 260] width 194 height 25
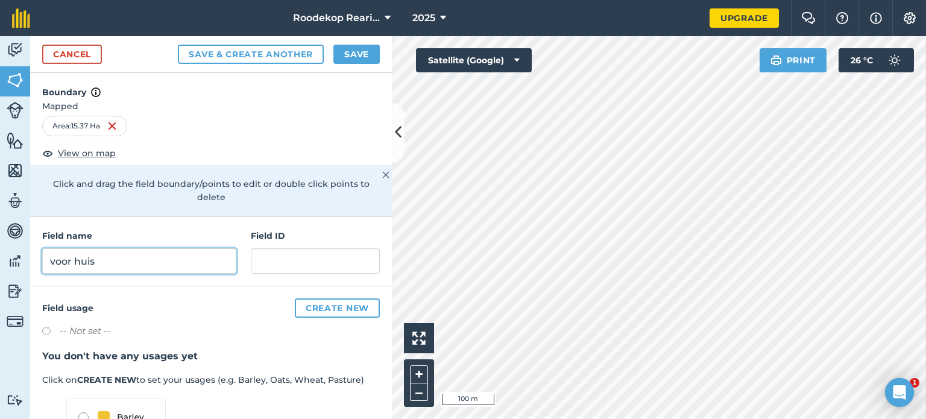
type input "voor huis"
click at [350, 51] on button "Save" at bounding box center [356, 54] width 46 height 19
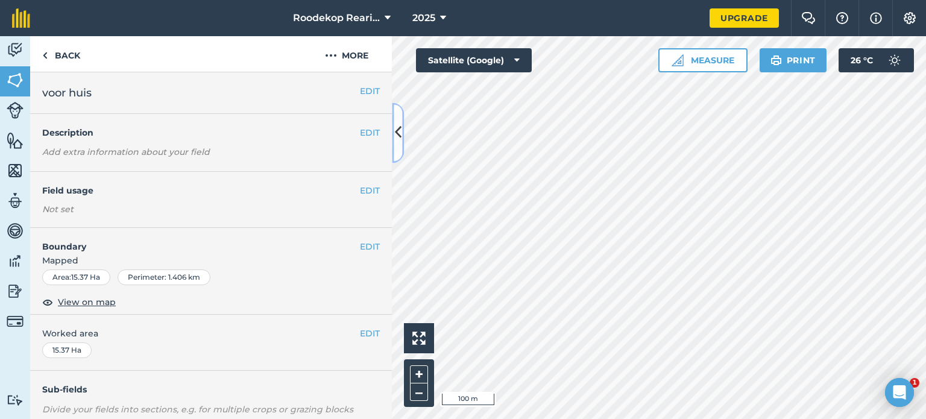
click at [401, 146] on button at bounding box center [398, 132] width 12 height 60
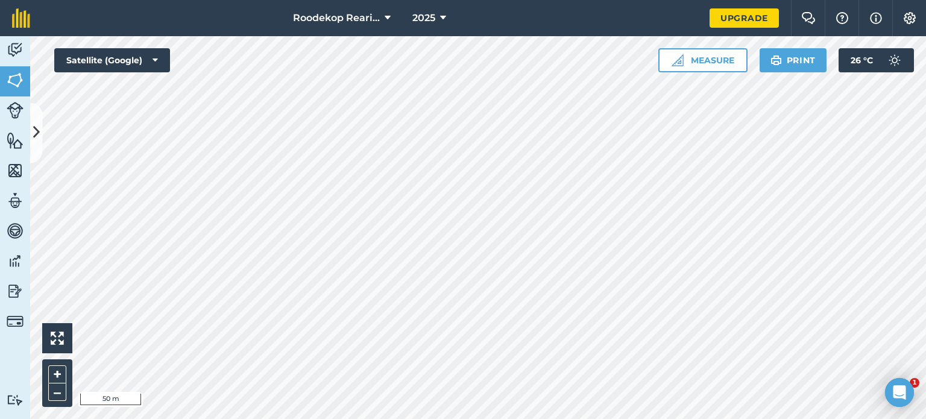
drag, startPoint x: 27, startPoint y: 281, endPoint x: 178, endPoint y: 447, distance: 224.8
click at [178, 418] on html "Roodekop Rearing 2025 Upgrade Farm Chat Help Info Settings Map printing is not …" at bounding box center [463, 209] width 926 height 419
click at [720, 62] on button "Measure" at bounding box center [702, 60] width 89 height 24
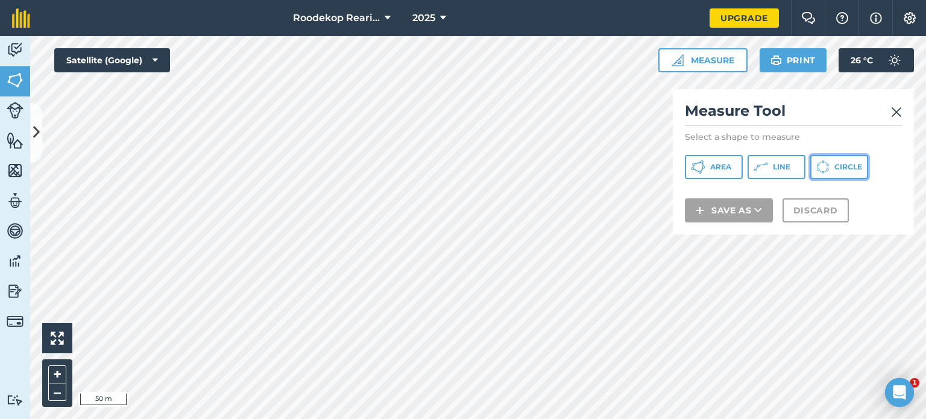
click at [838, 172] on button "Circle" at bounding box center [839, 167] width 58 height 24
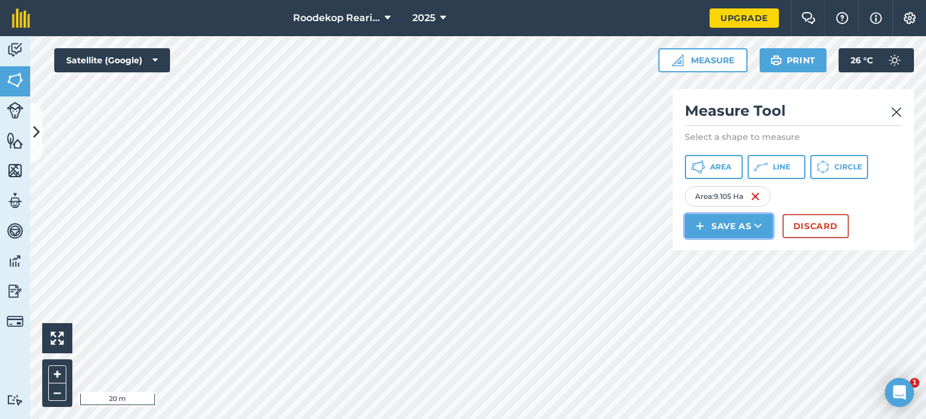
click at [721, 219] on button "Save as" at bounding box center [729, 226] width 88 height 24
click at [729, 244] on link "Field" at bounding box center [728, 253] width 84 height 27
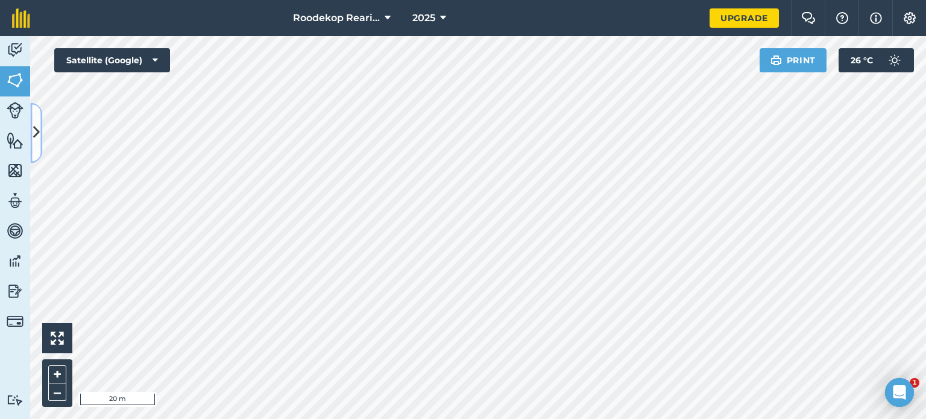
click at [40, 136] on button at bounding box center [36, 132] width 12 height 60
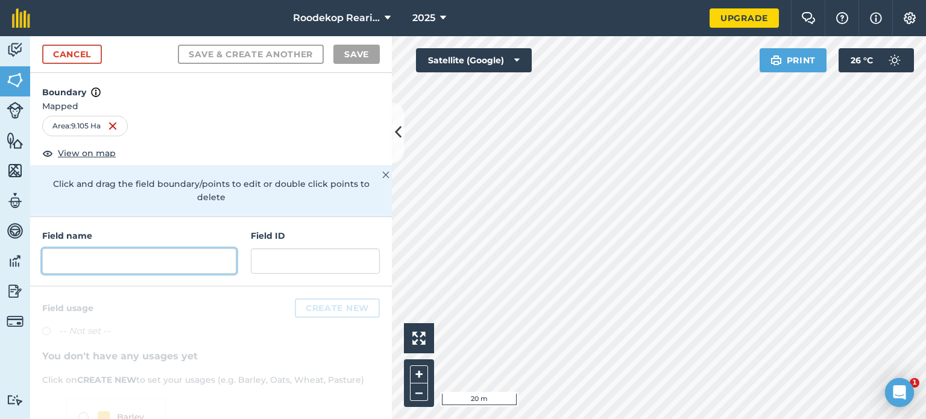
click at [128, 257] on input "text" at bounding box center [139, 260] width 194 height 25
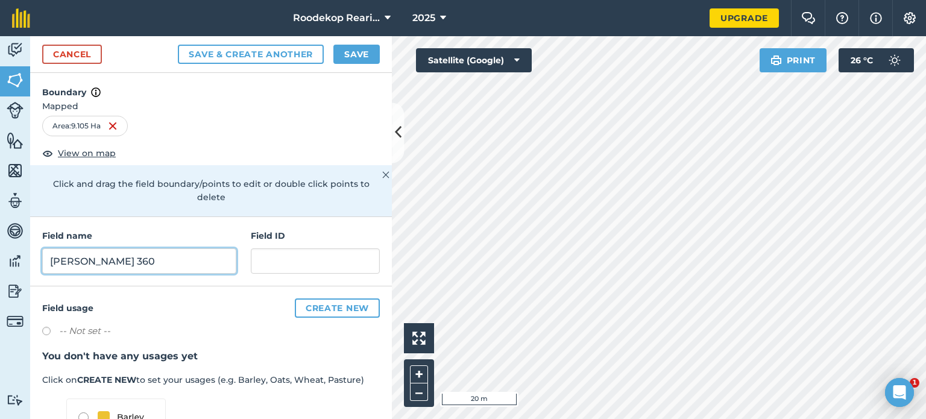
type input "[PERSON_NAME] 360"
click at [354, 55] on button "Save" at bounding box center [356, 54] width 46 height 19
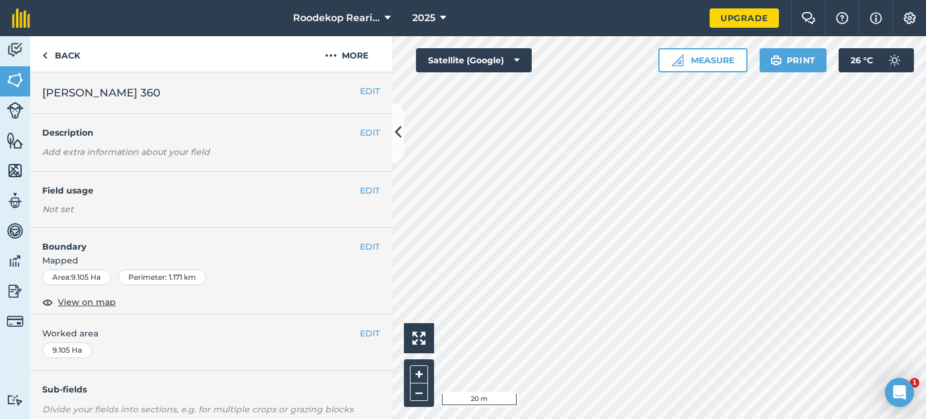
click at [388, 357] on div "Activity Fields Livestock Features Maps Team Vehicles Data Reporting Billing Tu…" at bounding box center [463, 227] width 926 height 383
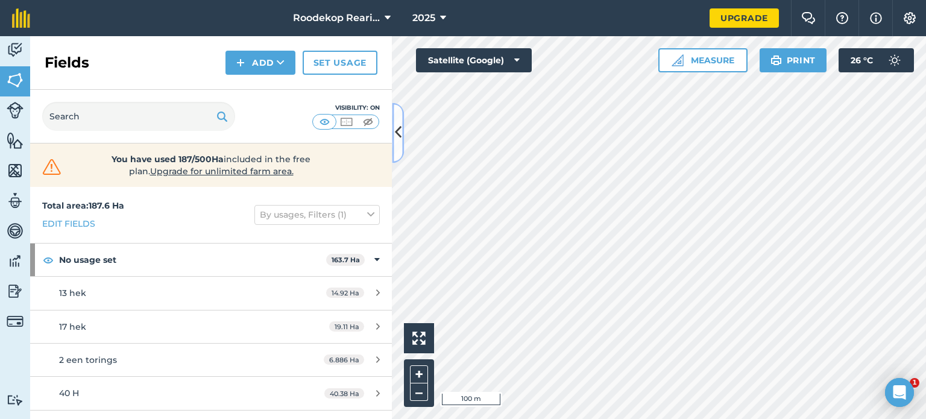
click at [400, 135] on icon at bounding box center [398, 132] width 7 height 21
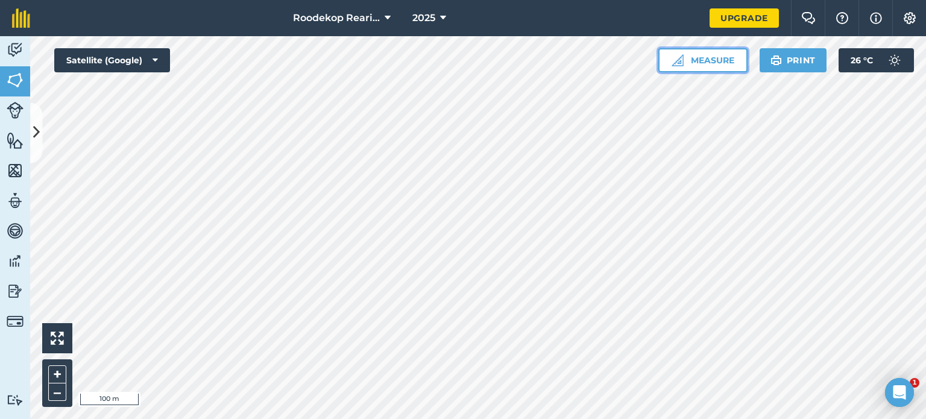
drag, startPoint x: 703, startPoint y: 54, endPoint x: 703, endPoint y: 62, distance: 8.4
click at [704, 56] on button "Measure" at bounding box center [702, 60] width 89 height 24
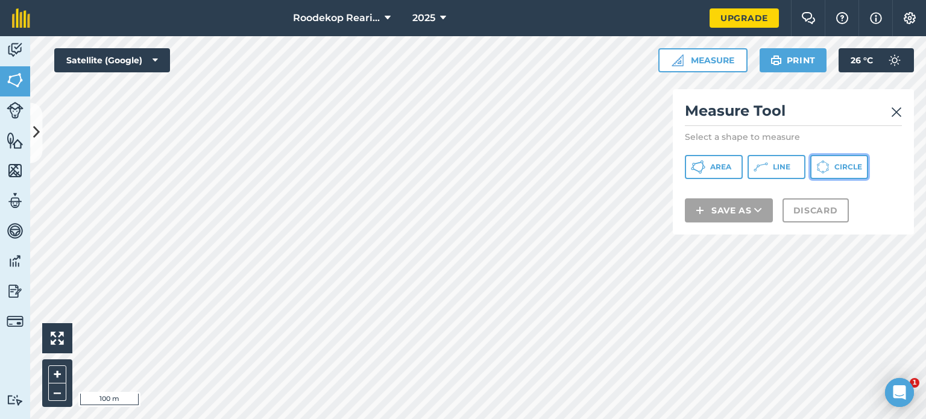
click at [841, 163] on span "Circle" at bounding box center [848, 167] width 28 height 10
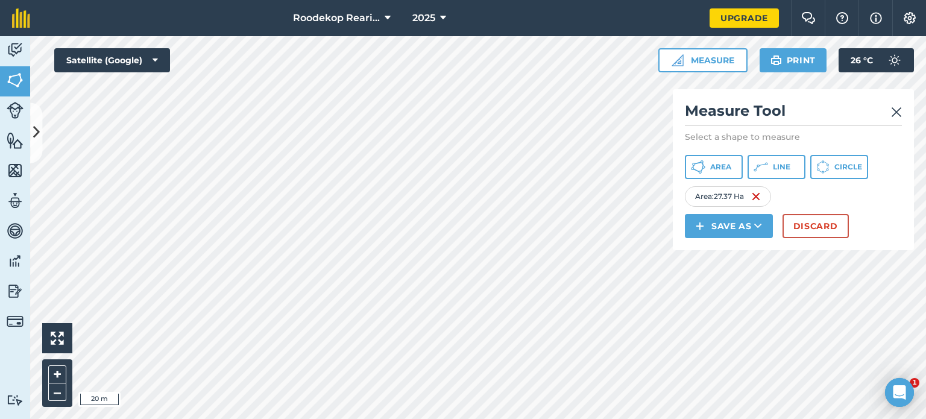
click at [623, 0] on html "Roodekop Rearing 2025 Upgrade Farm Chat Help Info Settings Map printing is not …" at bounding box center [463, 209] width 926 height 419
click at [635, 418] on html "Roodekop Rearing 2025 Upgrade Farm Chat Help Info Settings Map printing is not …" at bounding box center [463, 209] width 926 height 419
click at [579, 418] on html "Roodekop Rearing 2025 Upgrade Farm Chat Help Info Settings Map printing is not …" at bounding box center [463, 209] width 926 height 419
click at [655, 418] on html "Roodekop Rearing 2025 Upgrade Farm Chat Help Info Settings Map printing is not …" at bounding box center [463, 209] width 926 height 419
click at [540, 418] on html "Roodekop Rearing 2025 Upgrade Farm Chat Help Info Settings Map printing is not …" at bounding box center [463, 209] width 926 height 419
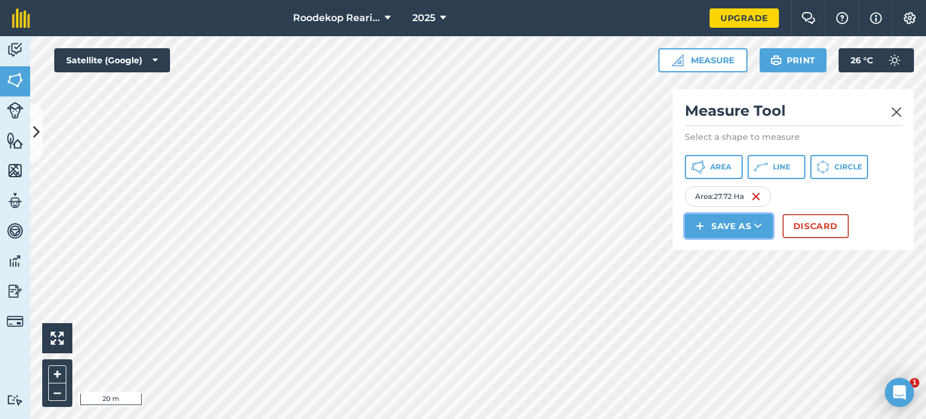
click at [710, 224] on button "Save as" at bounding box center [729, 226] width 88 height 24
click at [716, 252] on link "Field" at bounding box center [728, 253] width 84 height 27
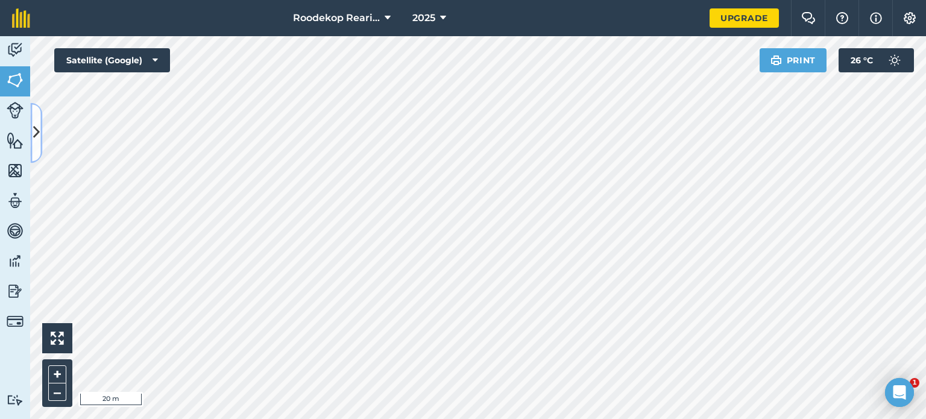
click at [34, 133] on icon at bounding box center [36, 132] width 7 height 21
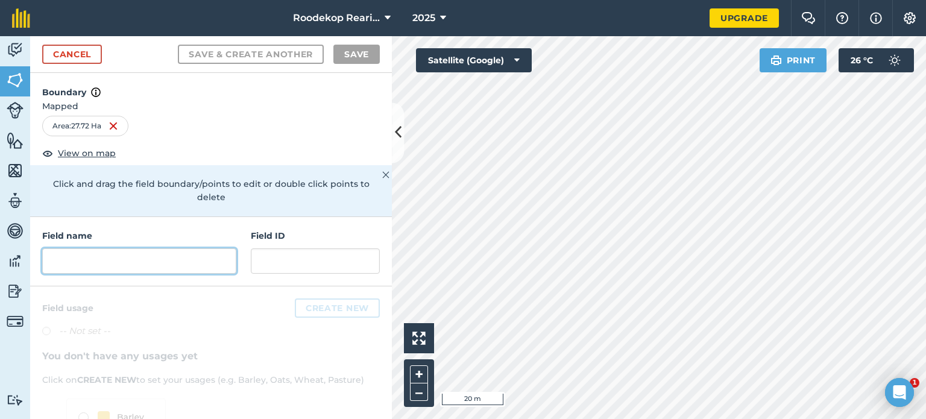
click at [96, 265] on input "text" at bounding box center [139, 260] width 194 height 25
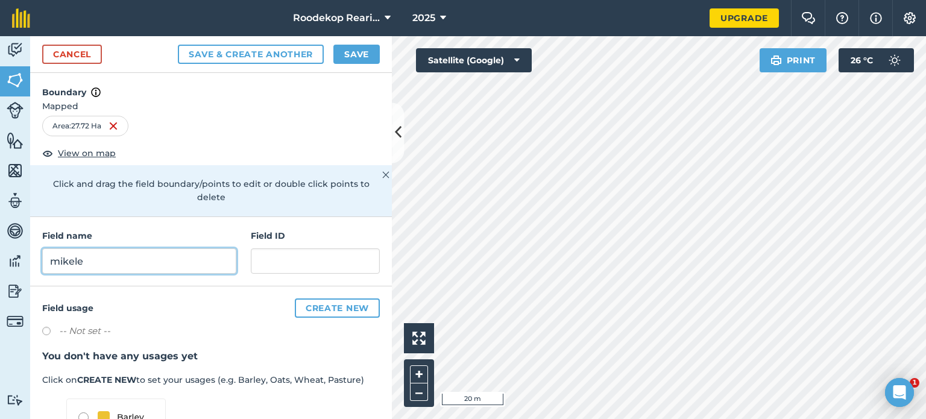
type input "mikele"
click at [336, 55] on button "Save" at bounding box center [356, 54] width 46 height 19
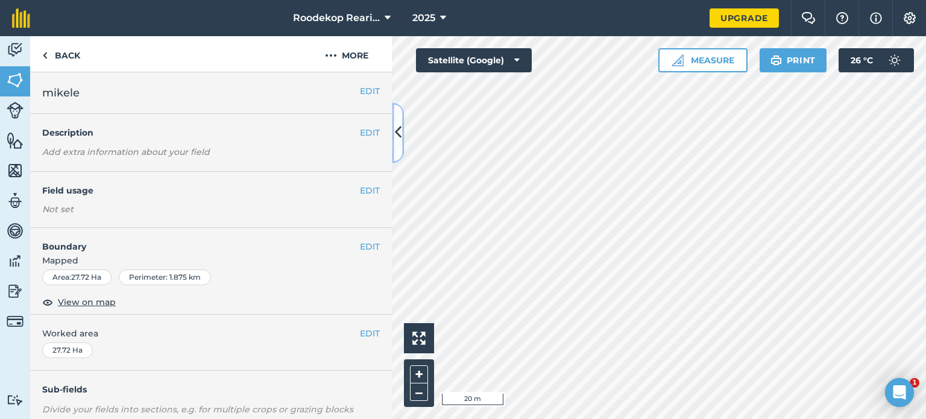
click at [397, 148] on button at bounding box center [398, 132] width 12 height 60
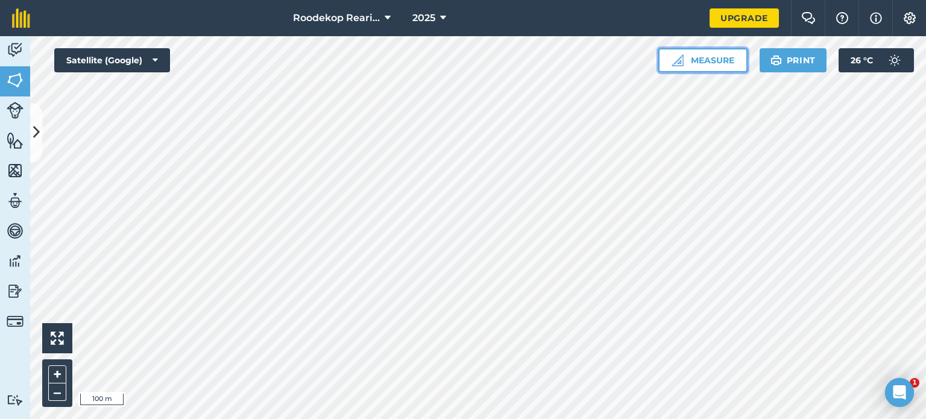
click at [712, 57] on button "Measure" at bounding box center [702, 60] width 89 height 24
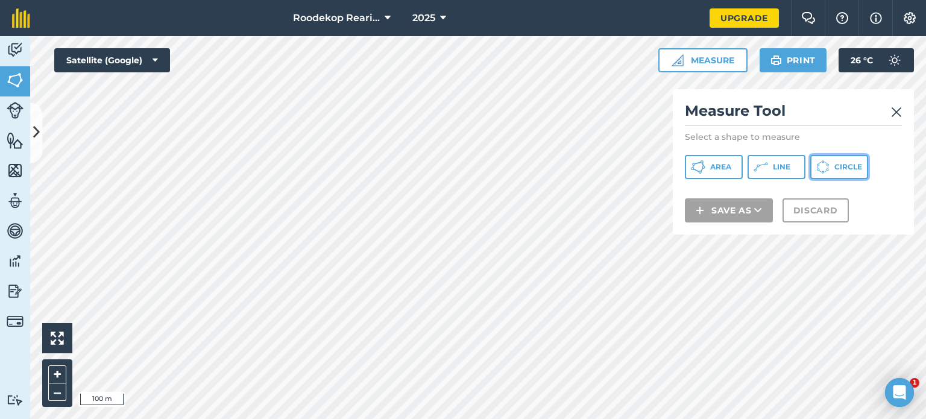
click at [855, 163] on span "Circle" at bounding box center [848, 167] width 28 height 10
click at [897, 108] on img at bounding box center [896, 112] width 11 height 14
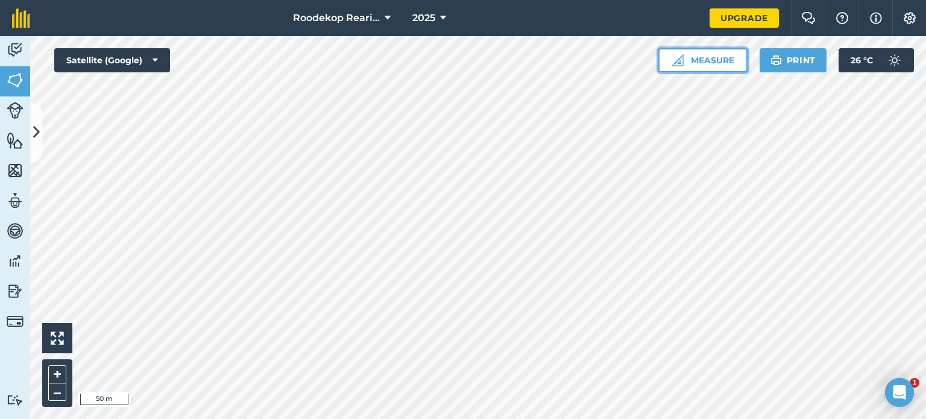
click at [698, 67] on button "Measure" at bounding box center [702, 60] width 89 height 24
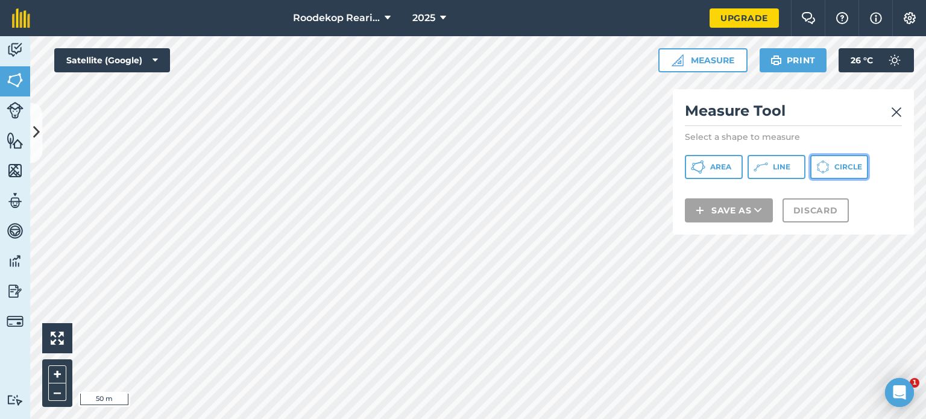
click at [827, 168] on icon at bounding box center [827, 168] width 1 height 1
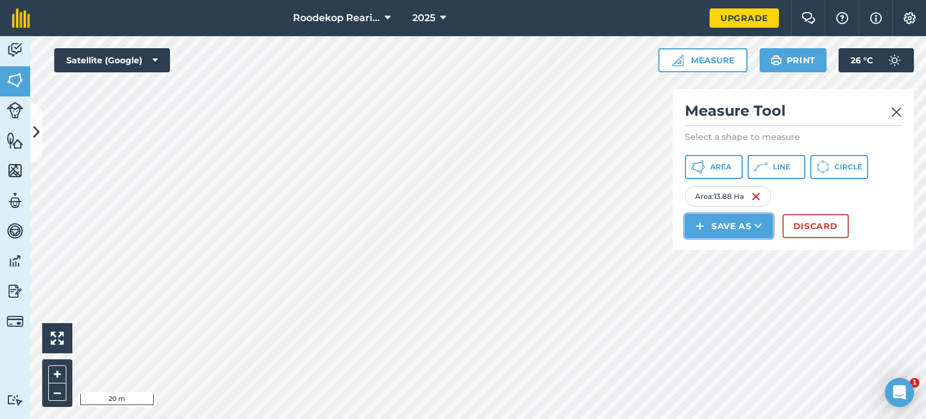
click at [722, 221] on button "Save as" at bounding box center [729, 226] width 88 height 24
click at [714, 249] on link "Field" at bounding box center [728, 253] width 84 height 27
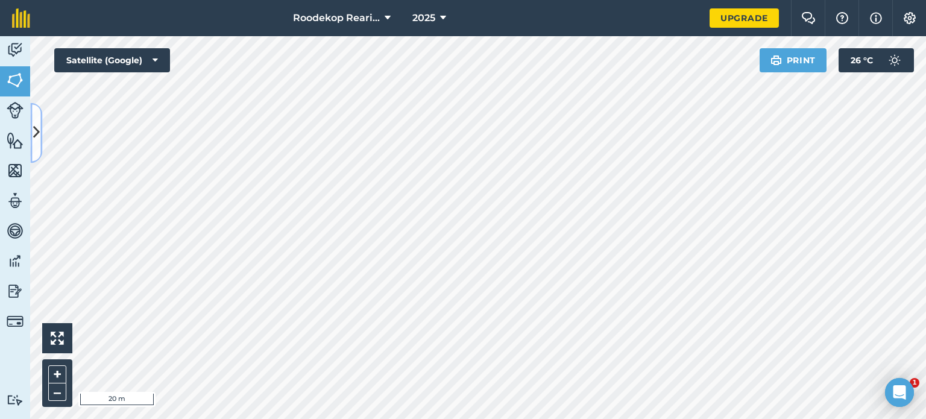
click at [34, 137] on icon at bounding box center [36, 132] width 7 height 21
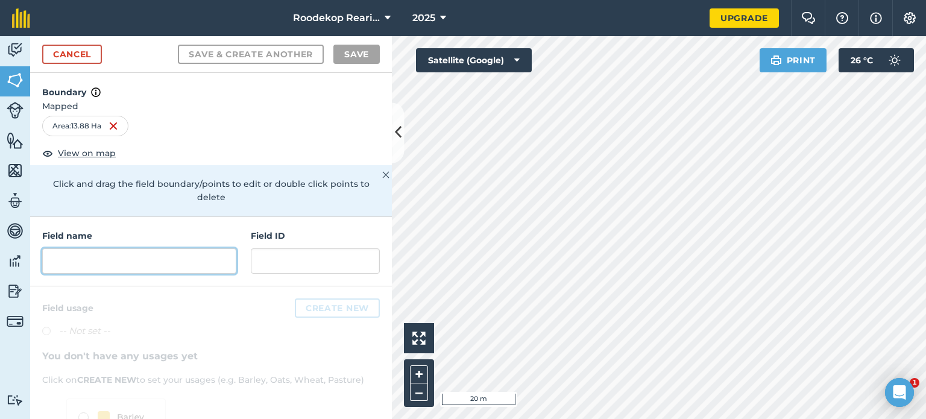
click at [142, 256] on input "text" at bounding box center [139, 260] width 194 height 25
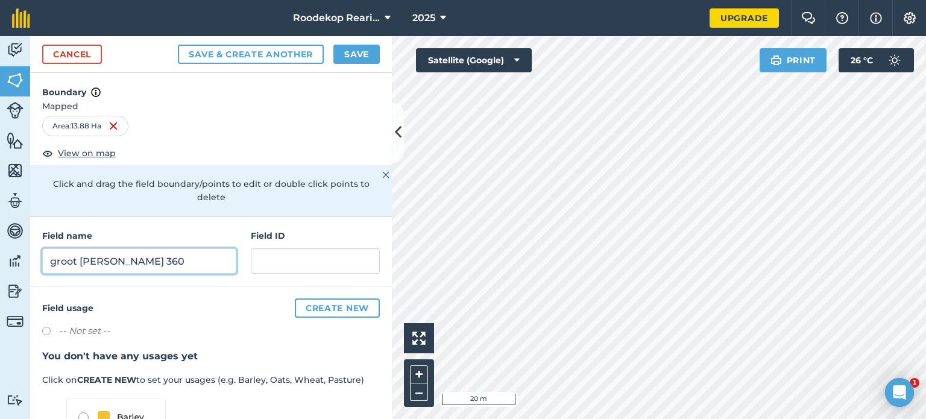
type input "groot [PERSON_NAME] 360"
click at [352, 43] on div "Cancel Save & Create Another Save" at bounding box center [211, 54] width 362 height 37
click at [352, 50] on button "Save" at bounding box center [356, 54] width 46 height 19
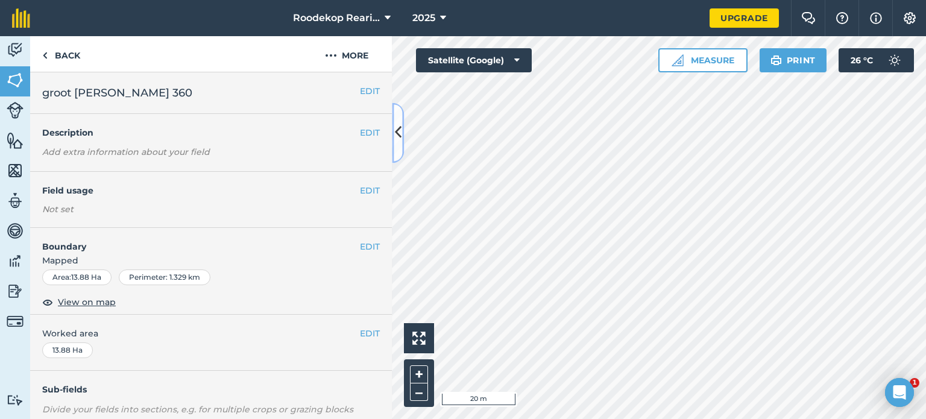
click at [401, 134] on icon at bounding box center [398, 132] width 7 height 21
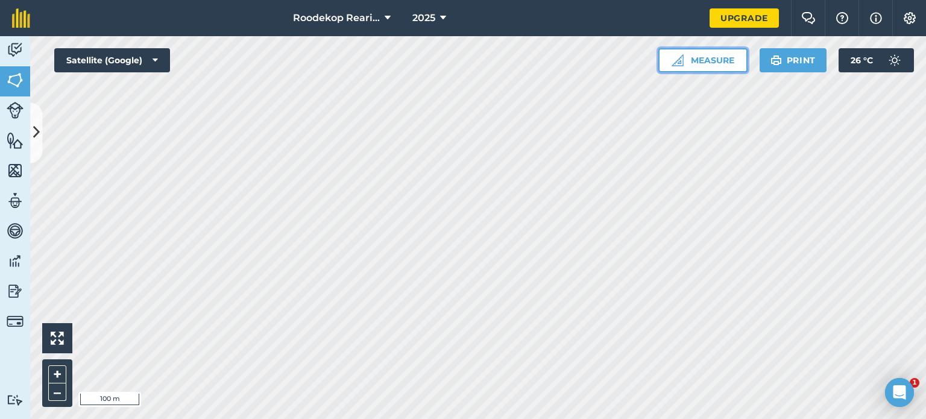
click at [668, 54] on button "Measure" at bounding box center [702, 60] width 89 height 24
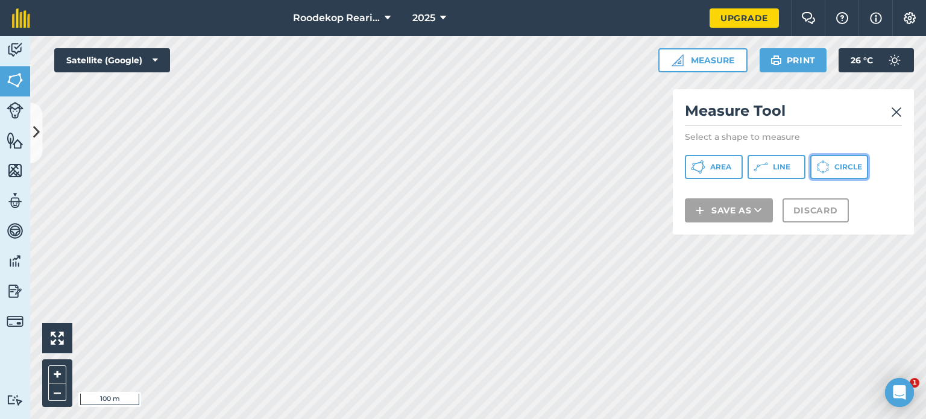
click at [705, 171] on icon at bounding box center [698, 167] width 14 height 14
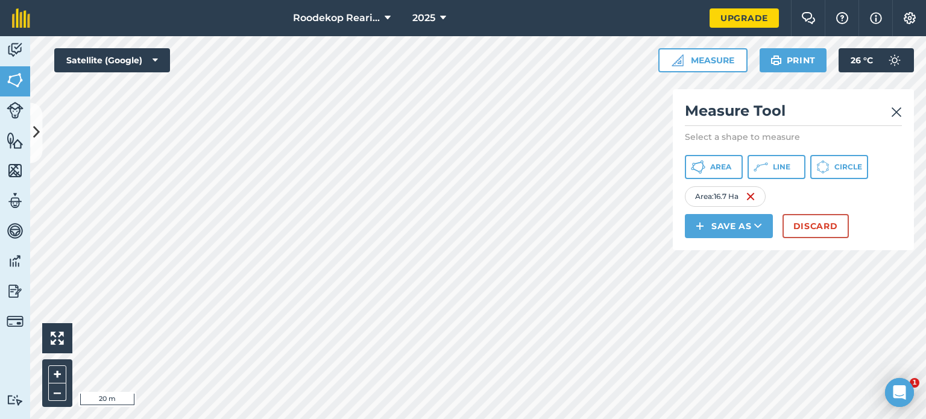
click at [679, 418] on html "Roodekop Rearing 2025 Upgrade Farm Chat Help Info Settings Map printing is not …" at bounding box center [463, 209] width 926 height 419
click at [381, 418] on html "Roodekop Rearing 2025 Upgrade Farm Chat Help Info Settings Map printing is not …" at bounding box center [463, 209] width 926 height 419
click at [682, 235] on div "Click to start drawing i 10 m + – Satellite (Google) Measure Measure Tool Selec…" at bounding box center [477, 227] width 895 height 383
click at [555, 36] on div "Roodekop Rearing 2025 Upgrade Farm Chat Help Info Settings Map printing is not …" at bounding box center [463, 209] width 926 height 419
click at [500, 0] on html "Roodekop Rearing 2025 Upgrade Farm Chat Help Info Settings Map printing is not …" at bounding box center [463, 209] width 926 height 419
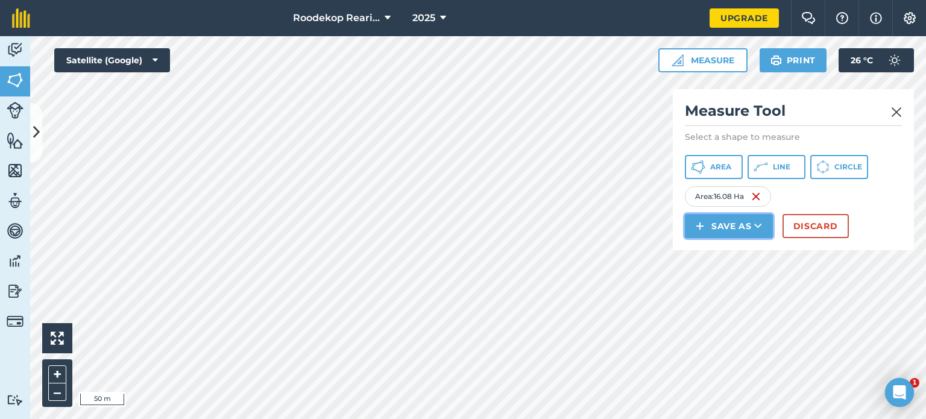
click at [706, 225] on button "Save as" at bounding box center [729, 226] width 88 height 24
click at [720, 250] on link "Field" at bounding box center [728, 253] width 84 height 27
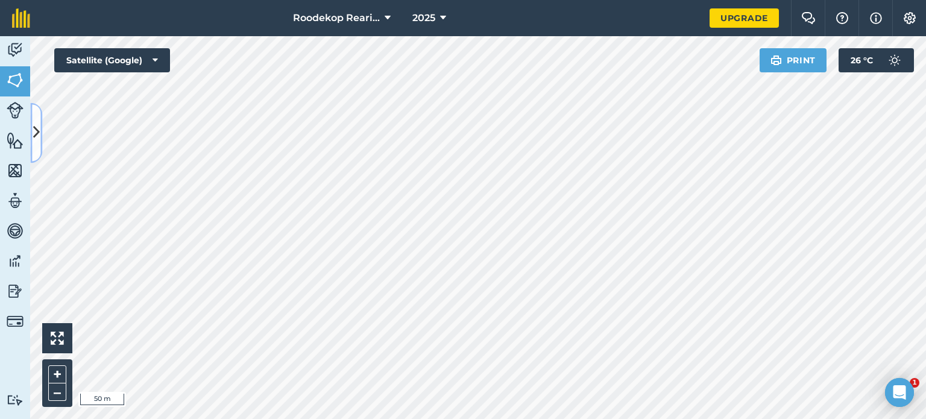
click at [34, 131] on icon at bounding box center [36, 132] width 7 height 21
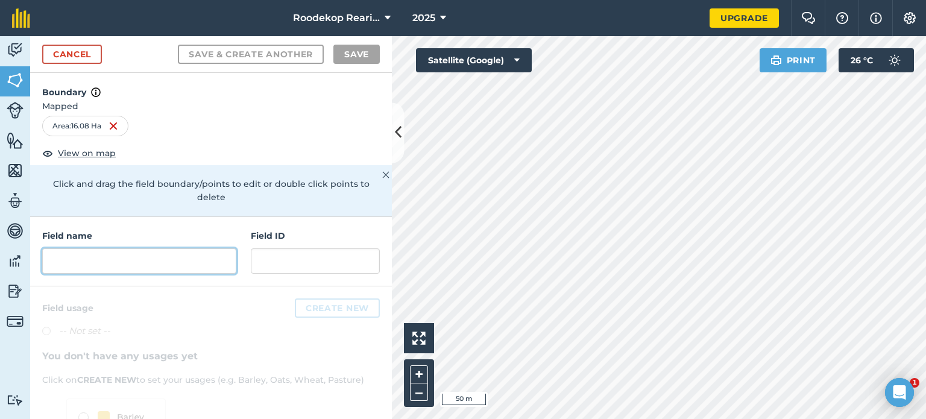
click at [134, 266] on input "text" at bounding box center [139, 260] width 194 height 25
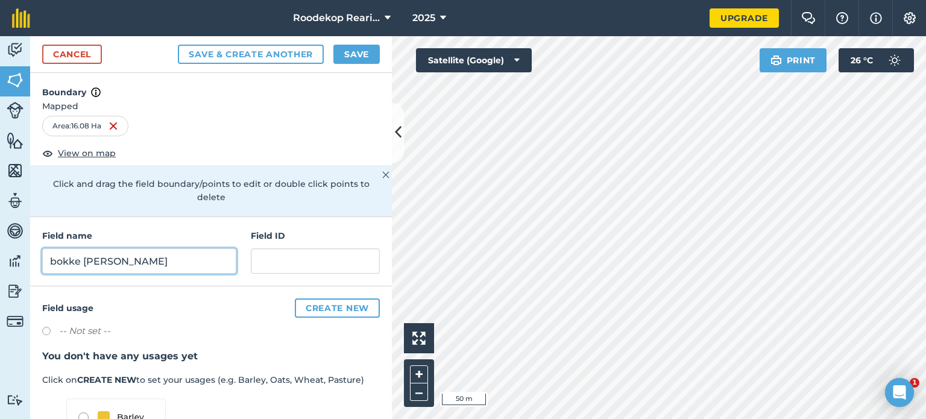
type input "bokke [PERSON_NAME]"
click at [368, 46] on button "Save" at bounding box center [356, 54] width 46 height 19
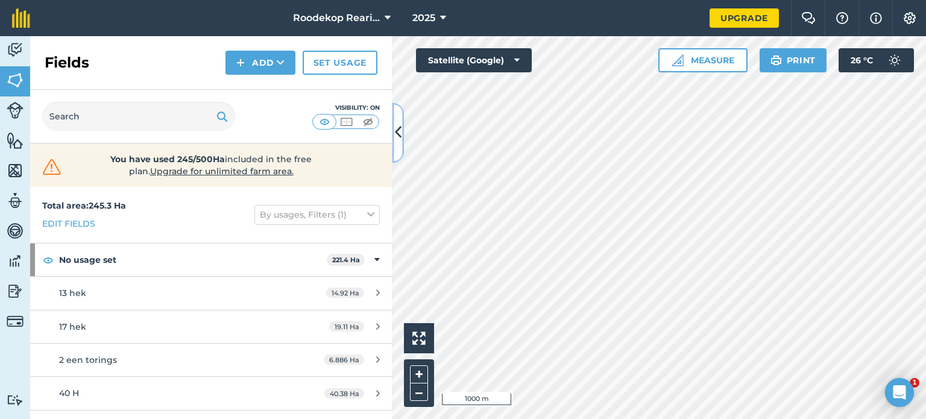
click at [398, 132] on icon at bounding box center [398, 132] width 7 height 21
